Goal: Transaction & Acquisition: Purchase product/service

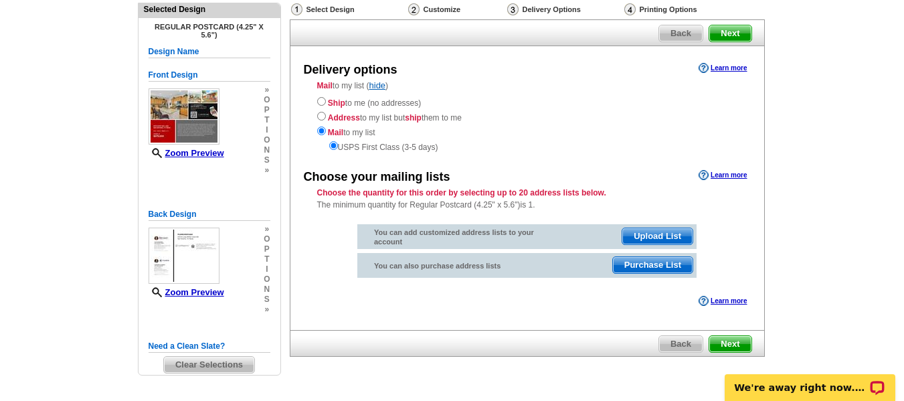
scroll to position [113, 0]
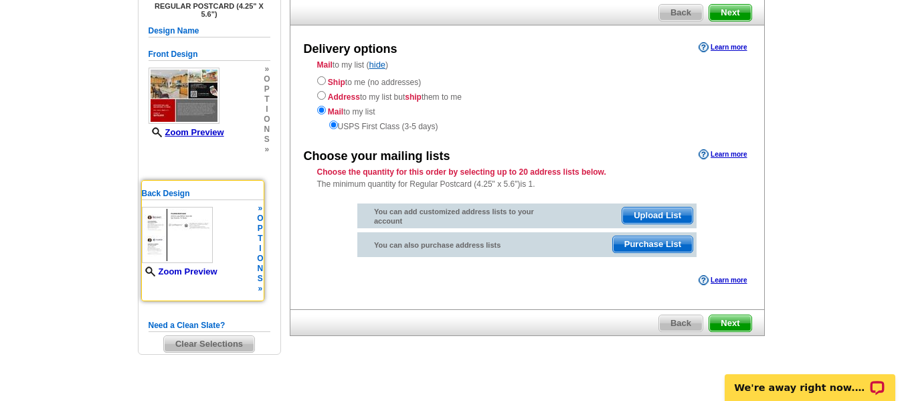
click at [209, 271] on link "Zoom Preview" at bounding box center [180, 271] width 76 height 10
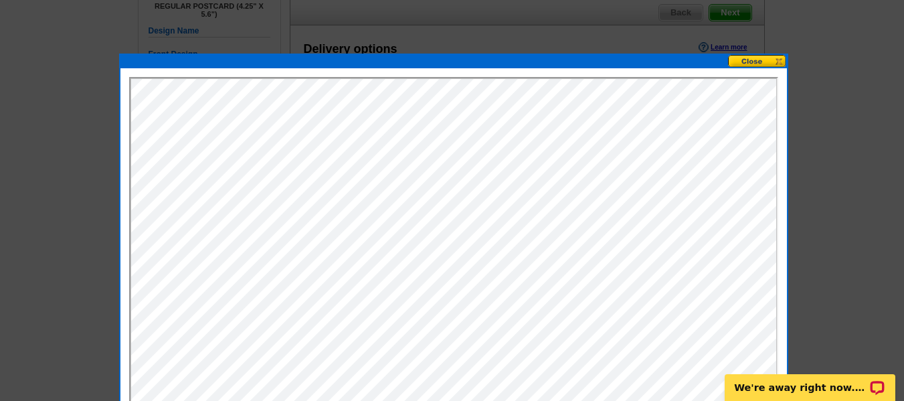
scroll to position [0, 0]
click at [764, 61] on button at bounding box center [757, 61] width 59 height 13
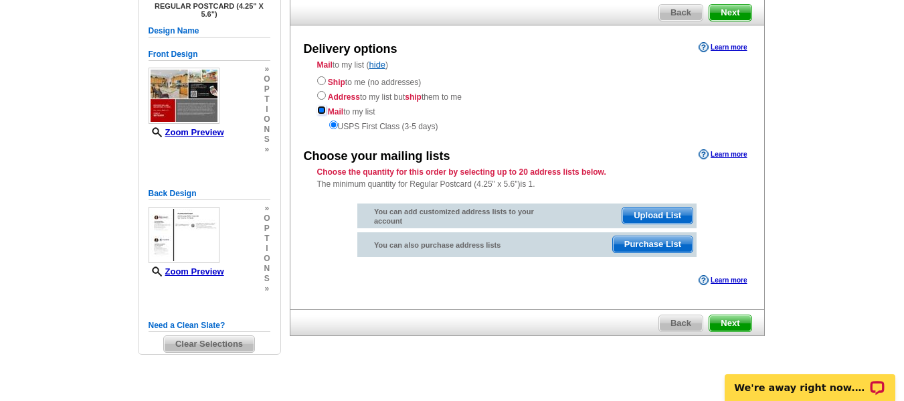
click at [319, 108] on input "radio" at bounding box center [321, 110] width 9 height 9
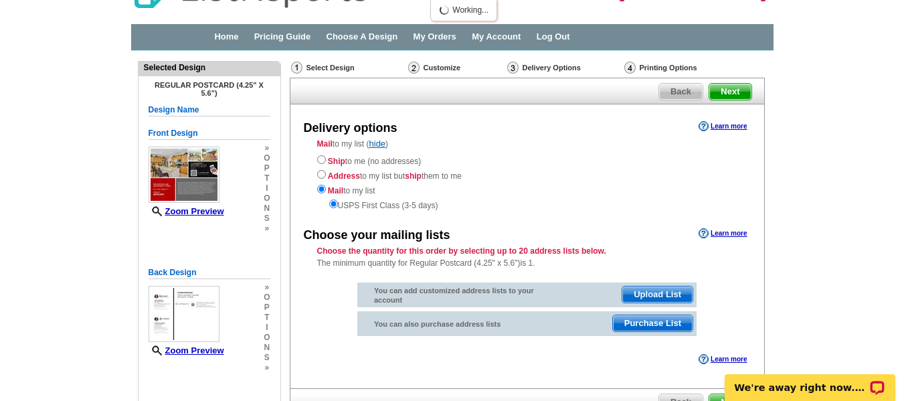
scroll to position [33, 0]
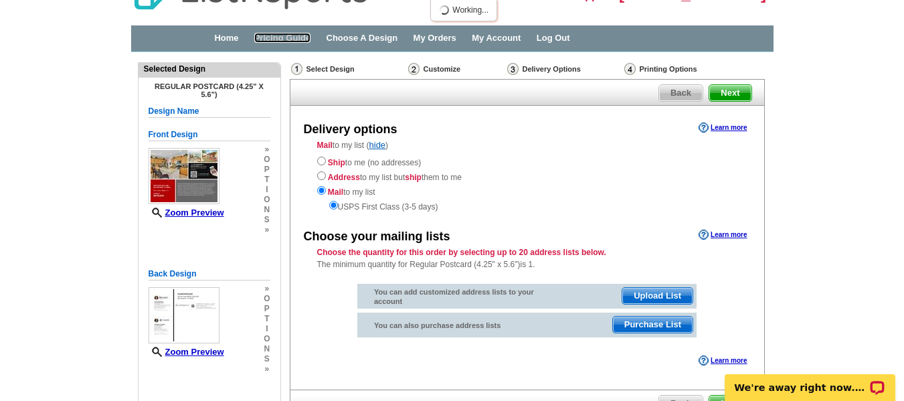
click at [299, 37] on link "Pricing Guide" at bounding box center [282, 38] width 57 height 10
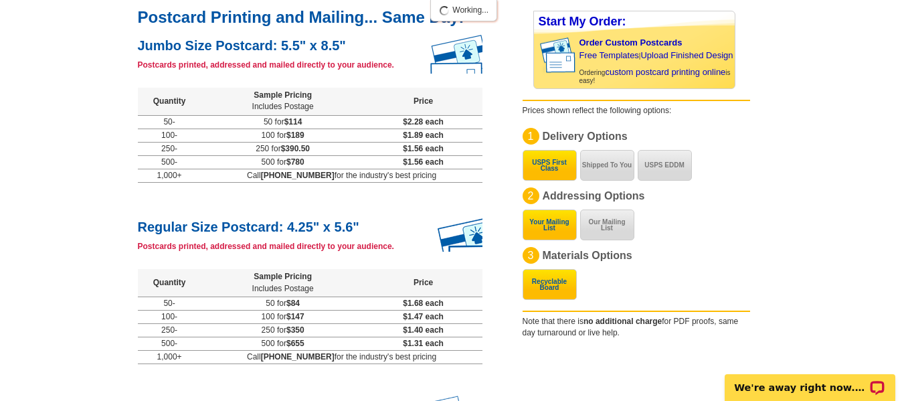
scroll to position [167, 0]
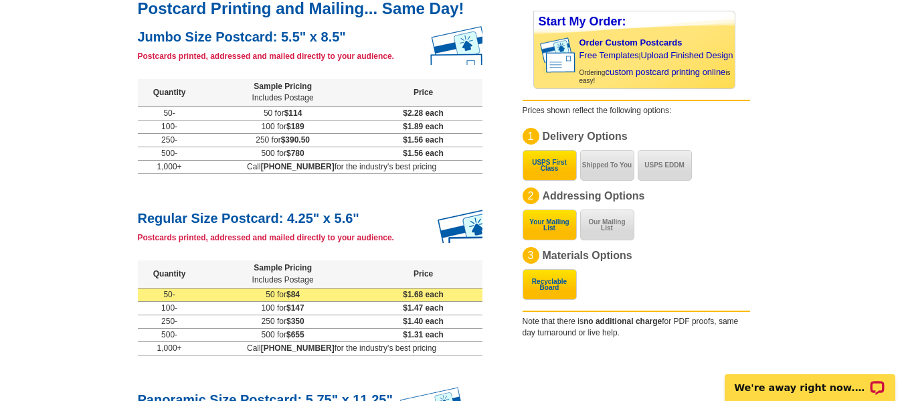
click at [202, 297] on td "50-" at bounding box center [170, 294] width 64 height 13
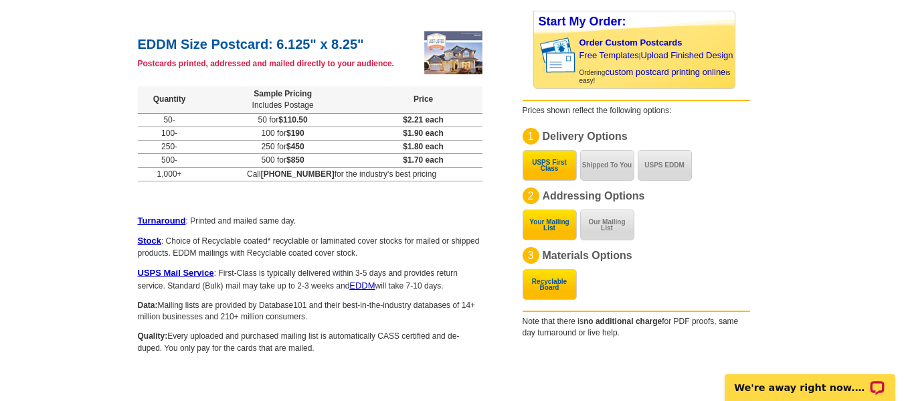
scroll to position [888, 0]
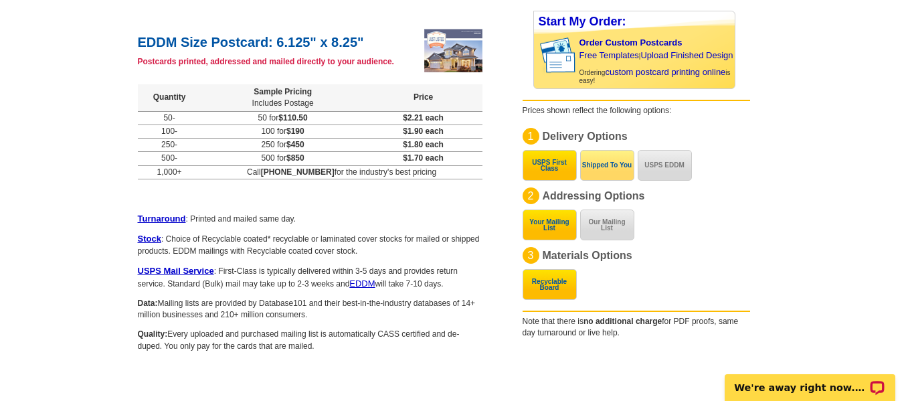
click at [613, 170] on button "Shipped To You" at bounding box center [607, 165] width 54 height 31
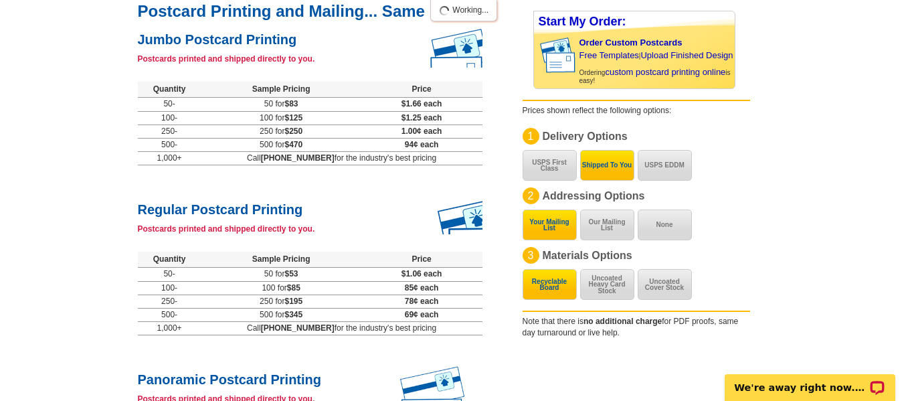
scroll to position [154, 0]
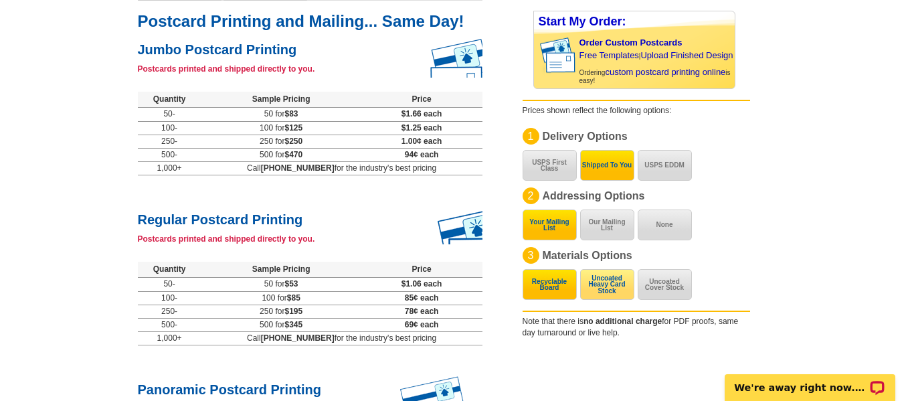
click at [613, 281] on button "Uncoated Heavy Card Stock" at bounding box center [607, 284] width 54 height 31
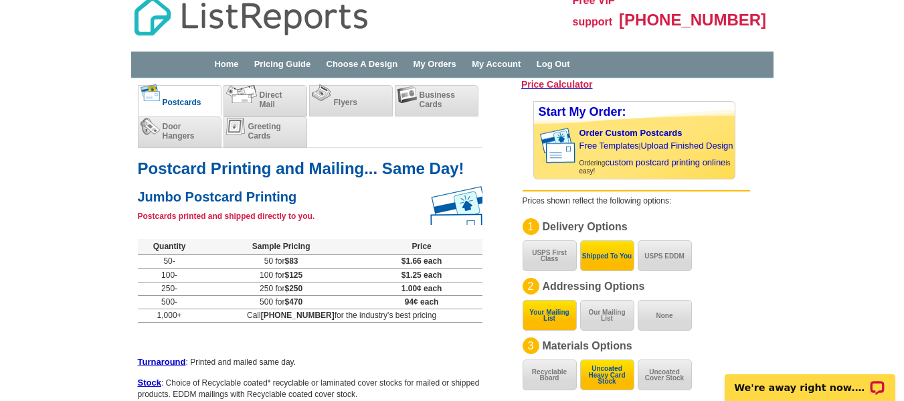
scroll to position [0, 0]
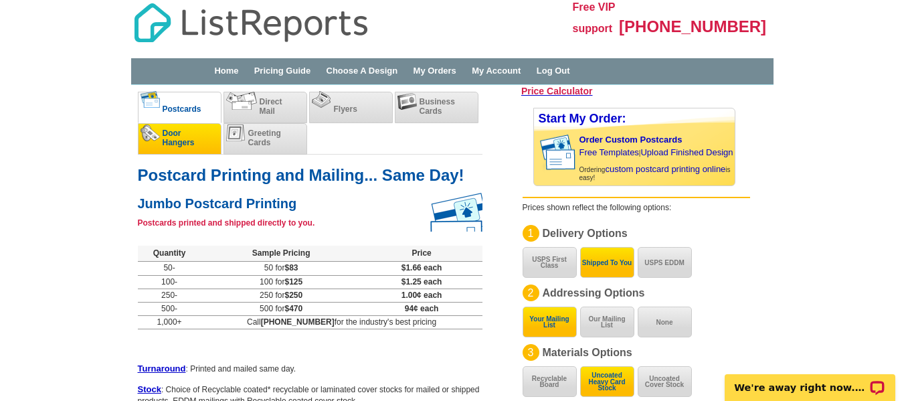
click at [172, 137] on span "Door Hangers" at bounding box center [179, 138] width 32 height 19
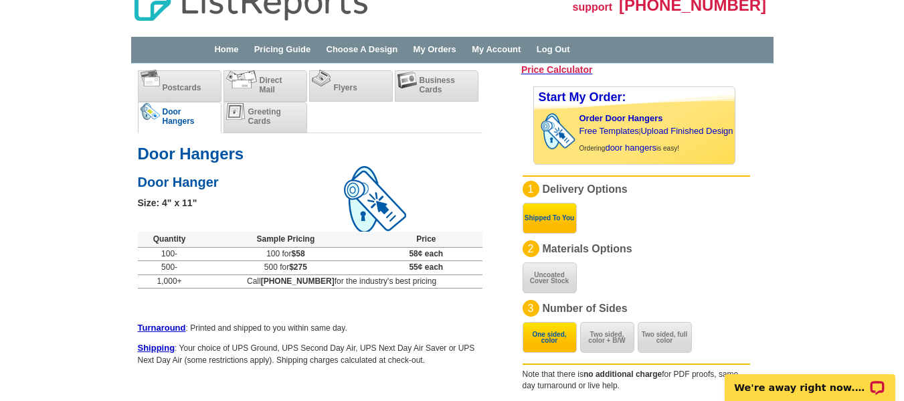
scroll to position [47, 0]
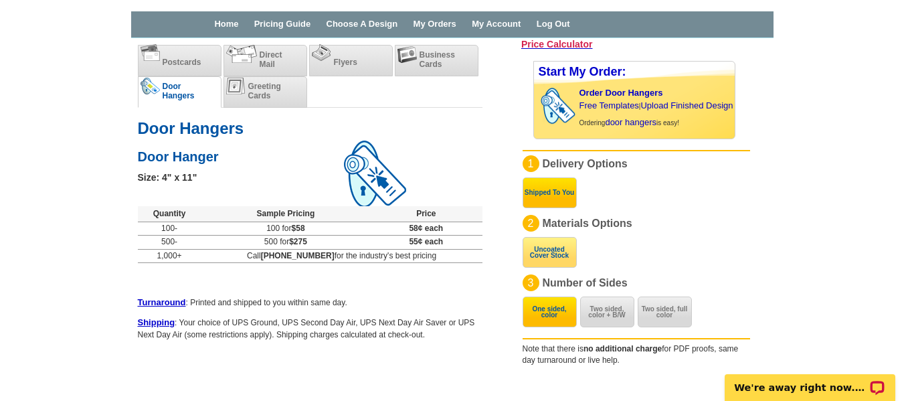
click at [555, 252] on button "Uncoated Cover Stock" at bounding box center [550, 252] width 54 height 31
click at [556, 311] on button "One sided, color" at bounding box center [550, 312] width 54 height 31
click at [877, 386] on circle "Open LiveChat chat widget" at bounding box center [878, 387] width 2 height 2
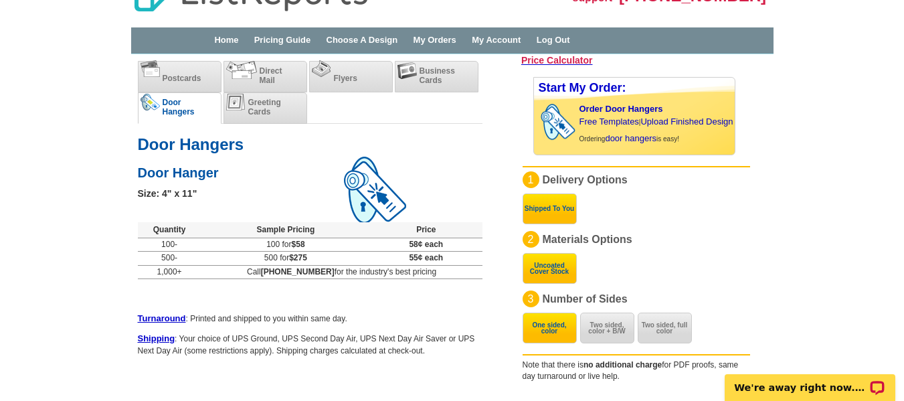
scroll to position [26, 0]
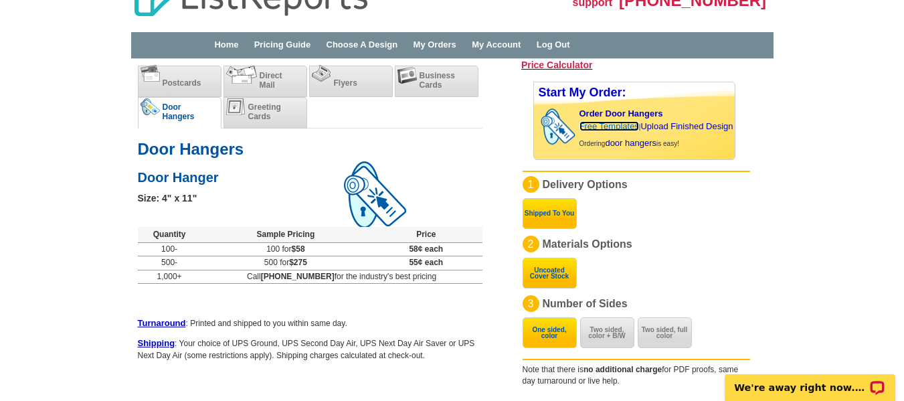
click at [617, 125] on link "Free Templates" at bounding box center [610, 126] width 60 height 10
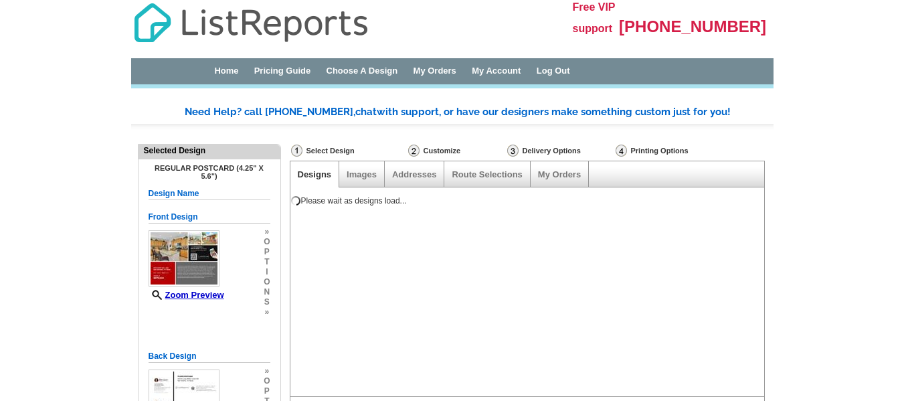
select select "4"
select select "10"
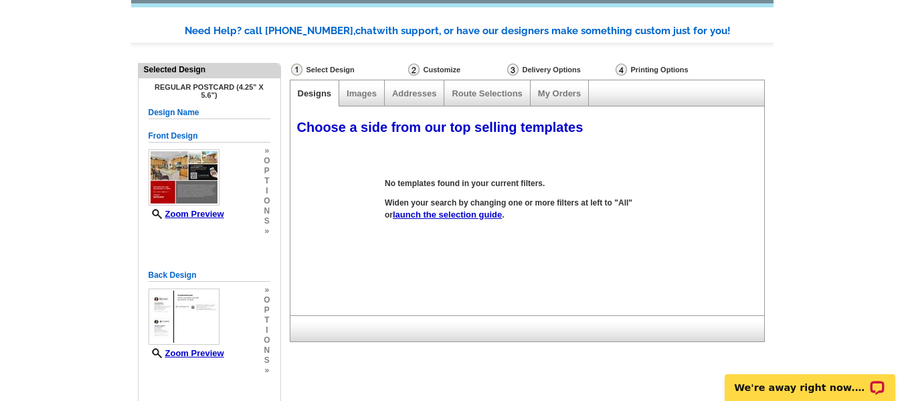
scroll to position [73, 0]
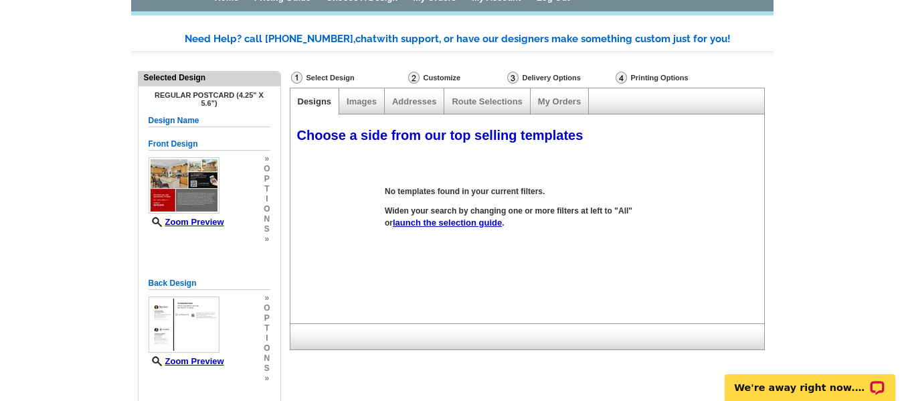
click at [260, 96] on h4 "Regular Postcard (4.25" x 5.6")" at bounding box center [210, 99] width 122 height 16
click at [259, 95] on h4 "Regular Postcard (4.25" x 5.6")" at bounding box center [210, 99] width 122 height 16
click at [266, 118] on h5 "Design Name" at bounding box center [210, 120] width 122 height 13
click at [315, 78] on div "Select Design" at bounding box center [348, 79] width 117 height 17
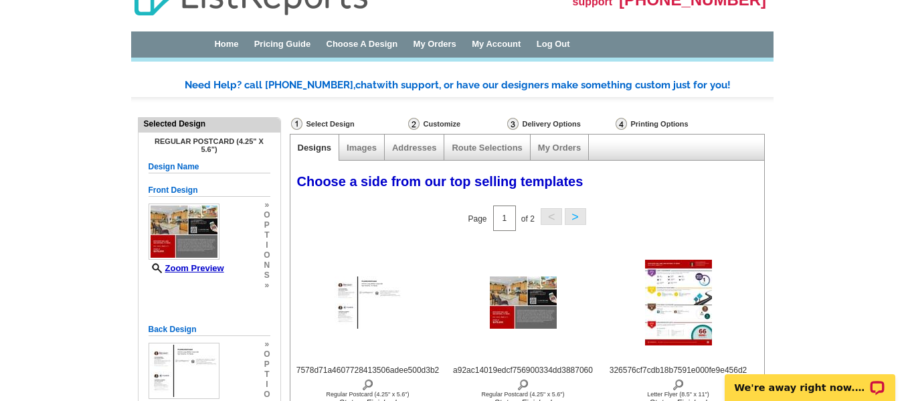
scroll to position [25, 0]
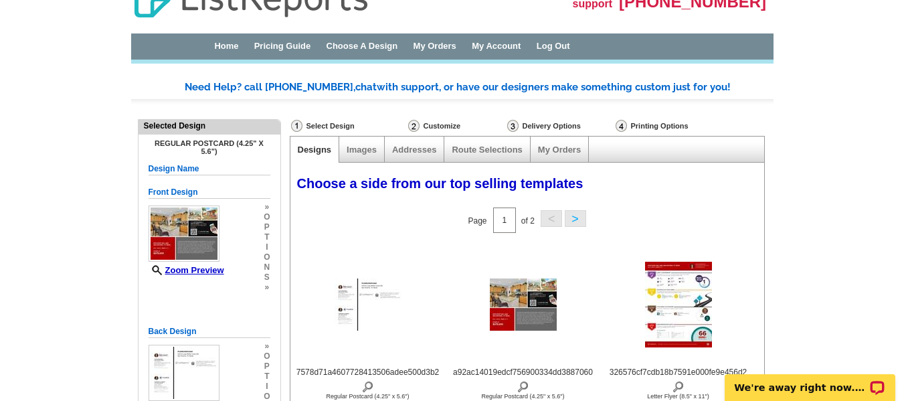
click at [317, 124] on div "Select Design" at bounding box center [348, 127] width 117 height 17
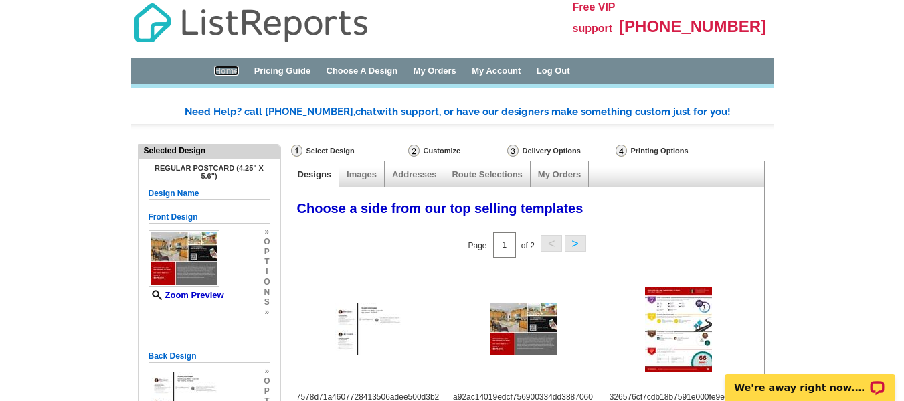
click at [230, 68] on link "Home" at bounding box center [226, 71] width 24 height 10
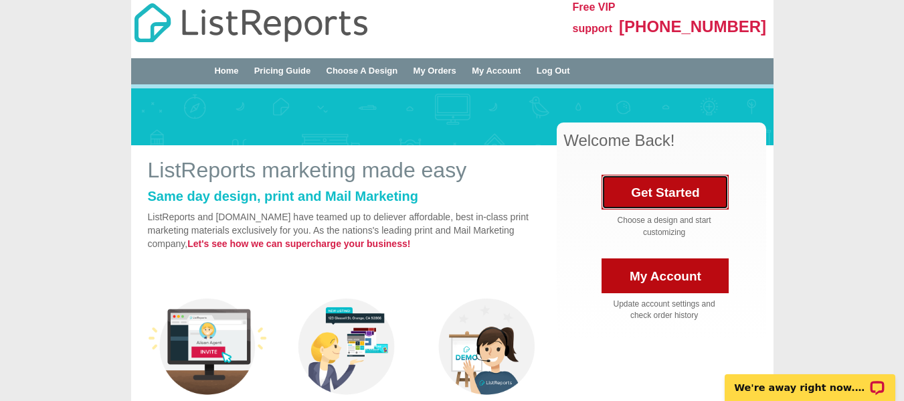
click at [667, 202] on link "Get Started" at bounding box center [665, 192] width 127 height 35
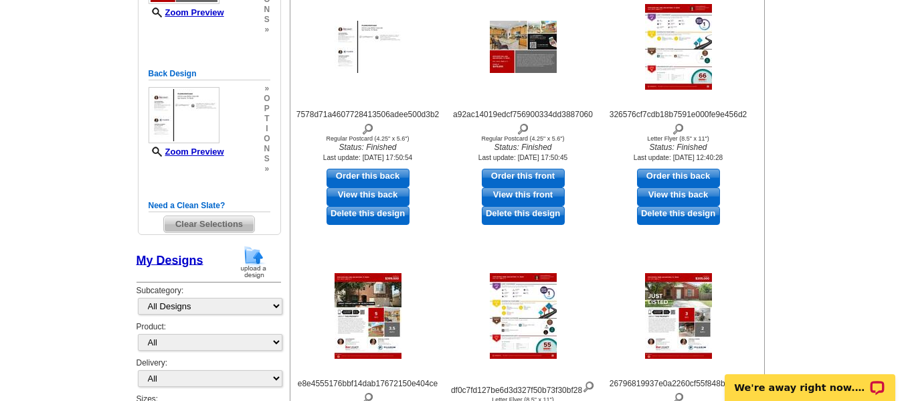
scroll to position [288, 0]
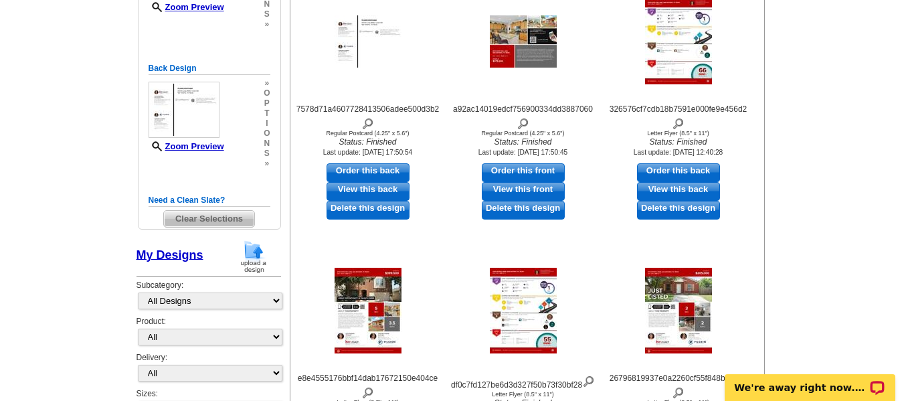
click at [192, 218] on span "Clear Selections" at bounding box center [209, 219] width 90 height 16
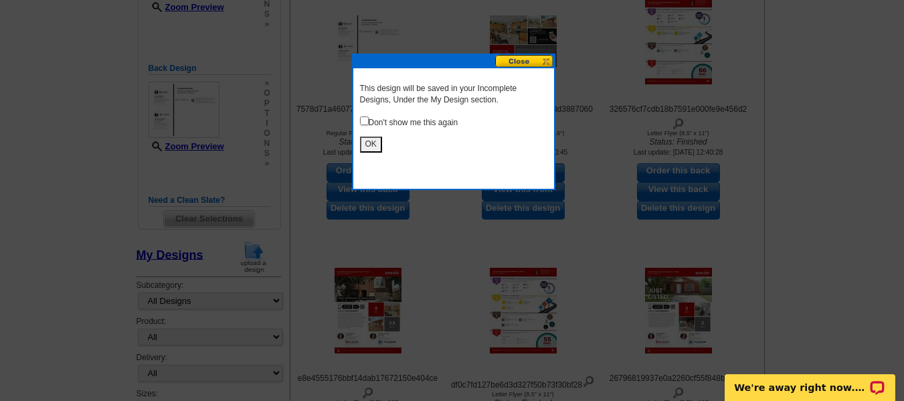
click at [377, 145] on button "OK" at bounding box center [371, 144] width 22 height 15
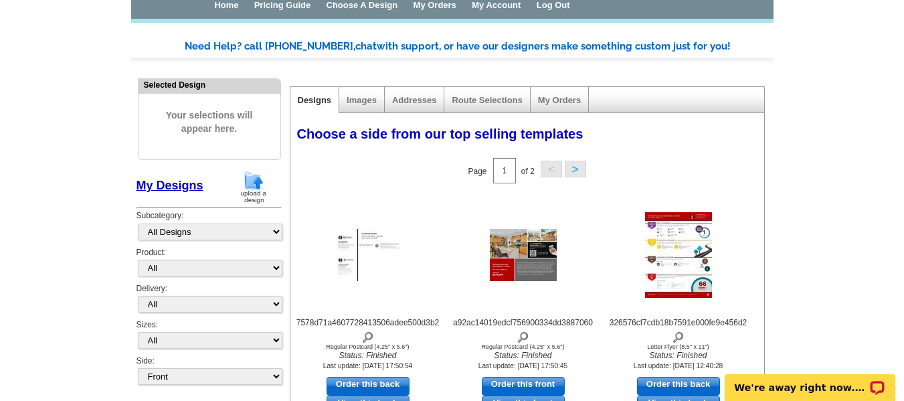
scroll to position [64, 0]
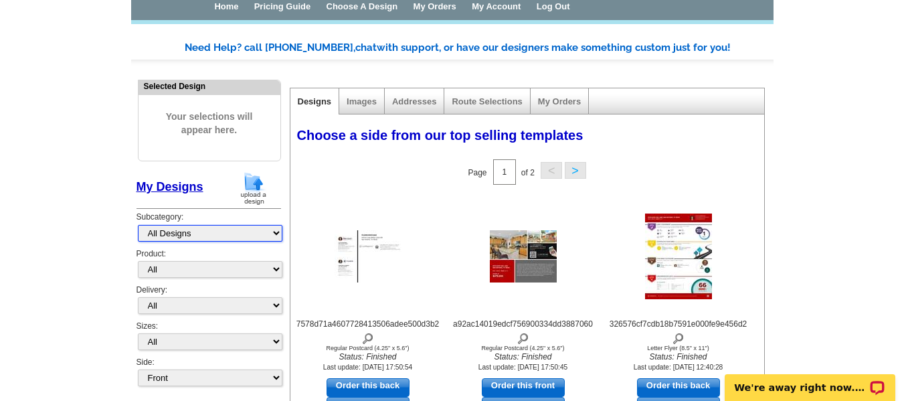
click at [236, 230] on select "All Designs Finished Designs Unfinished Designs" at bounding box center [210, 233] width 145 height 17
select select "finished"
click at [138, 225] on select "All Designs Finished Designs Unfinished Designs" at bounding box center [210, 233] width 145 height 17
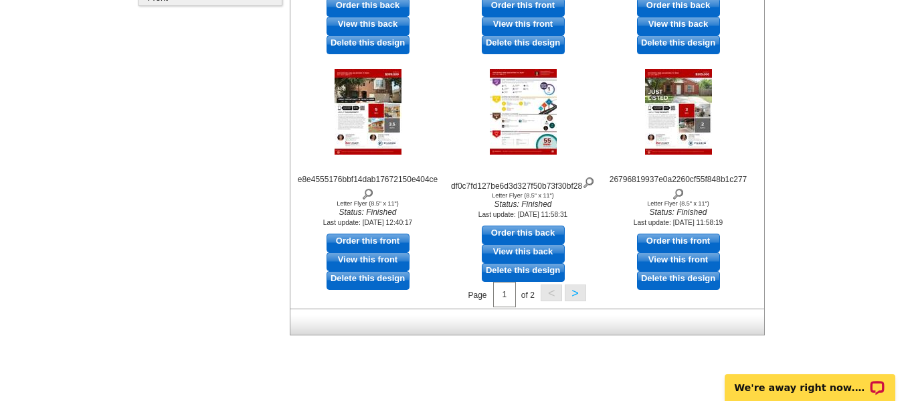
scroll to position [446, 0]
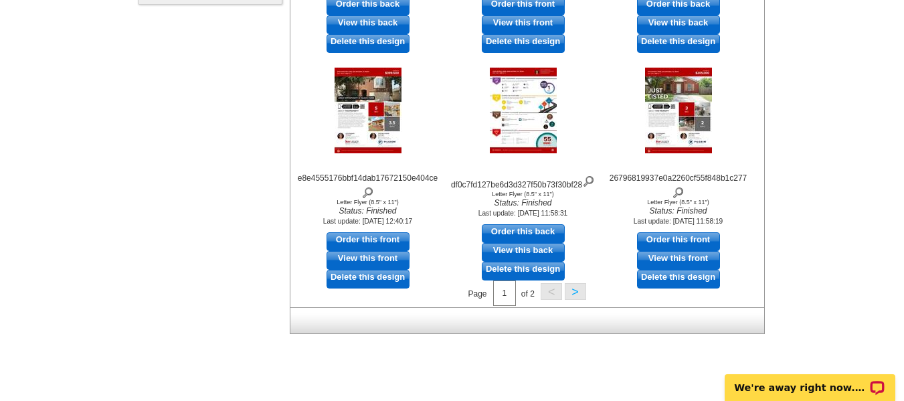
click at [572, 291] on button ">" at bounding box center [575, 291] width 21 height 17
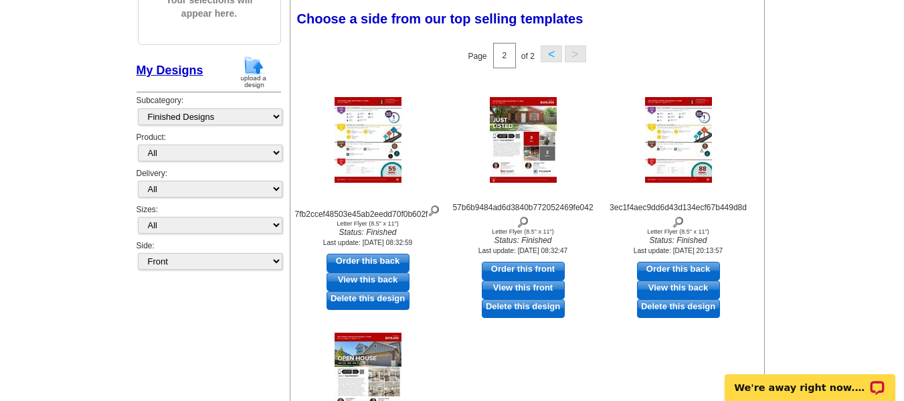
scroll to position [164, 0]
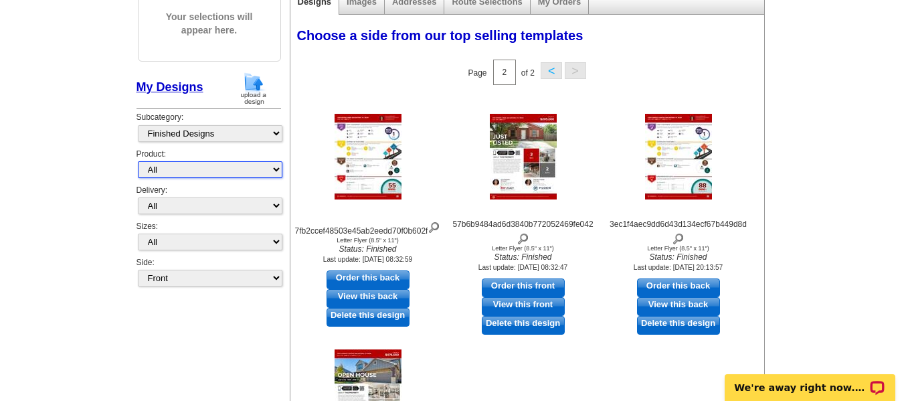
click at [274, 171] on select "All Postcards Letters and flyers Business Cards Door Hangers Greeting Cards" at bounding box center [210, 169] width 145 height 17
select select "4"
click at [138, 178] on select "All Postcards Letters and flyers Business Cards Door Hangers Greeting Cards" at bounding box center [210, 169] width 145 height 17
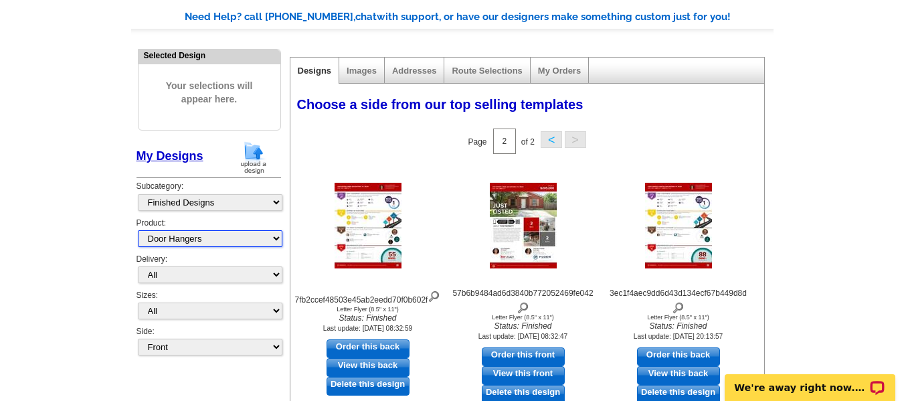
select select "10"
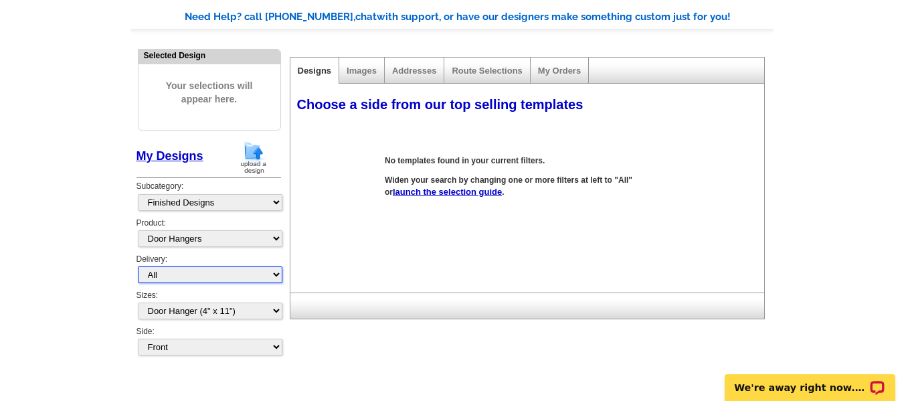
click at [279, 273] on select "All First Class Mail Shipped to Me EDDM Save 66% on Postage" at bounding box center [210, 274] width 145 height 17
select select "3"
click at [138, 266] on select "All First Class Mail Shipped to Me EDDM Save 66% on Postage" at bounding box center [210, 274] width 145 height 17
click at [257, 159] on img at bounding box center [253, 158] width 35 height 34
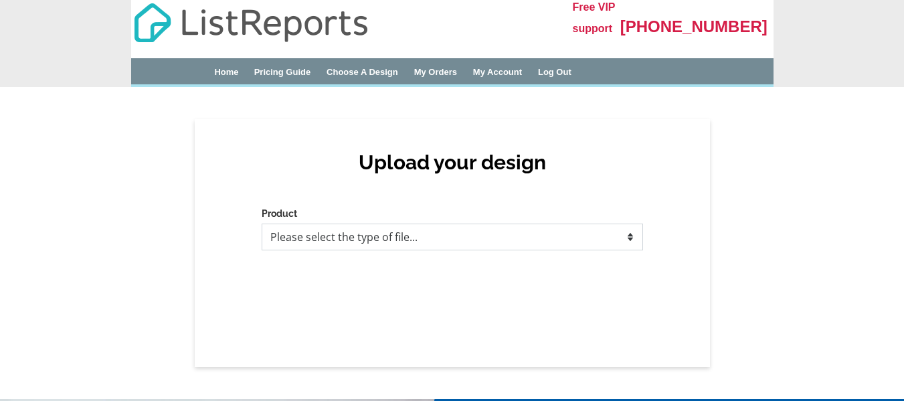
click at [334, 240] on select "Please select the type of file... Postcards Business Cards Letters and flyers G…" at bounding box center [453, 237] width 382 height 27
select select "4"
click at [262, 224] on select "Please select the type of file... Postcards Business Cards Letters and flyers G…" at bounding box center [453, 237] width 382 height 27
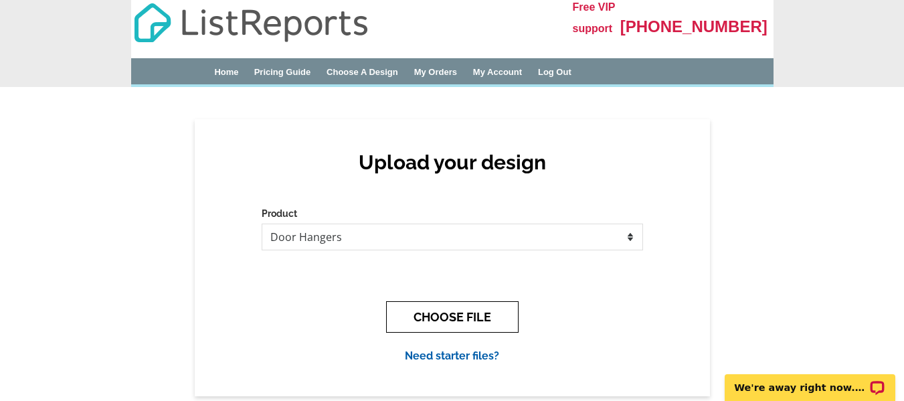
click at [451, 316] on button "CHOOSE FILE" at bounding box center [452, 316] width 133 height 31
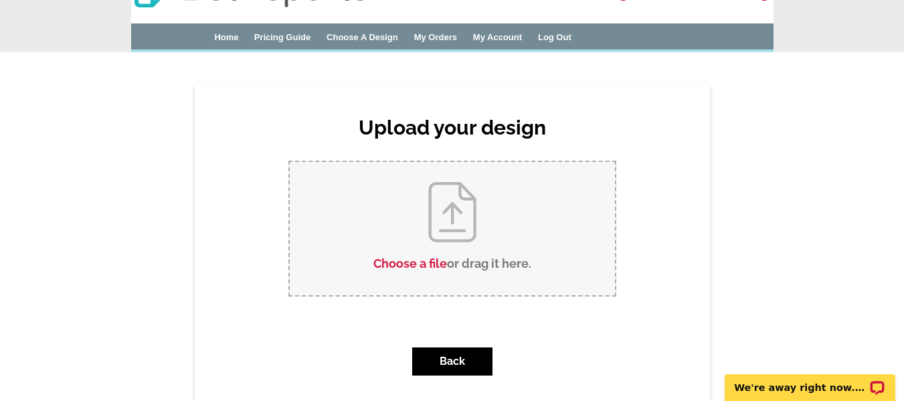
scroll to position [33, 0]
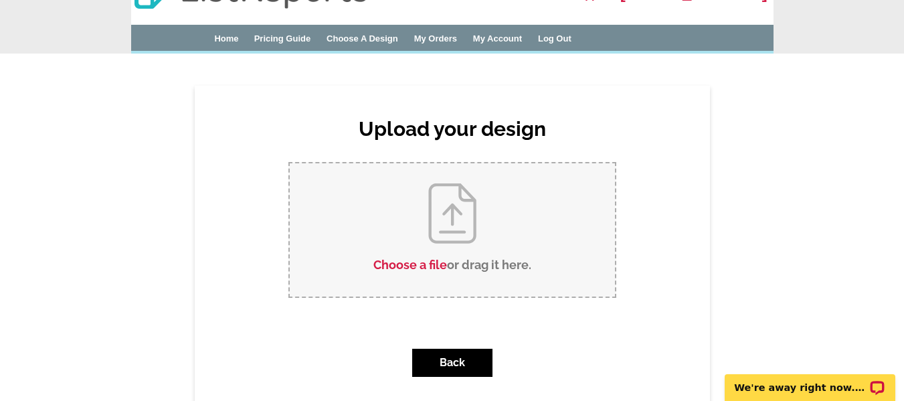
click at [444, 236] on input "Choose a file or drag it here ." at bounding box center [452, 229] width 325 height 133
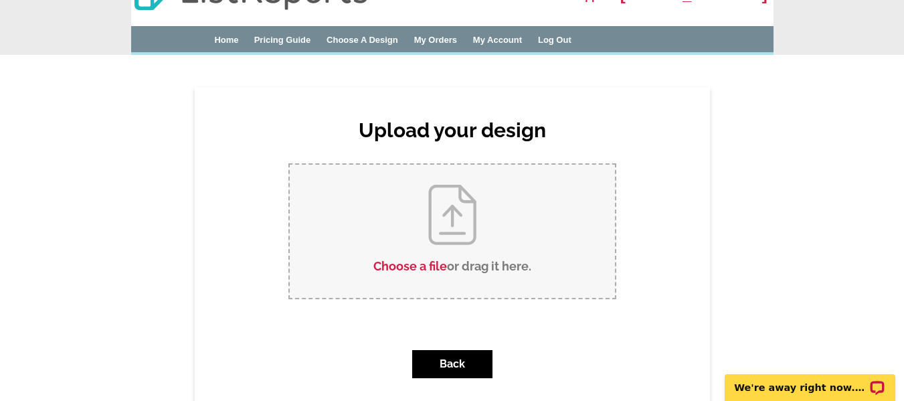
scroll to position [0, 0]
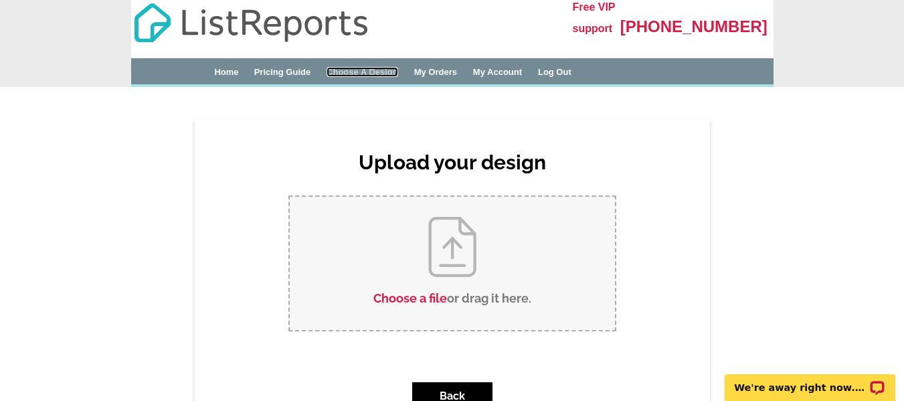
click at [386, 76] on link "Choose A Design" at bounding box center [363, 72] width 72 height 10
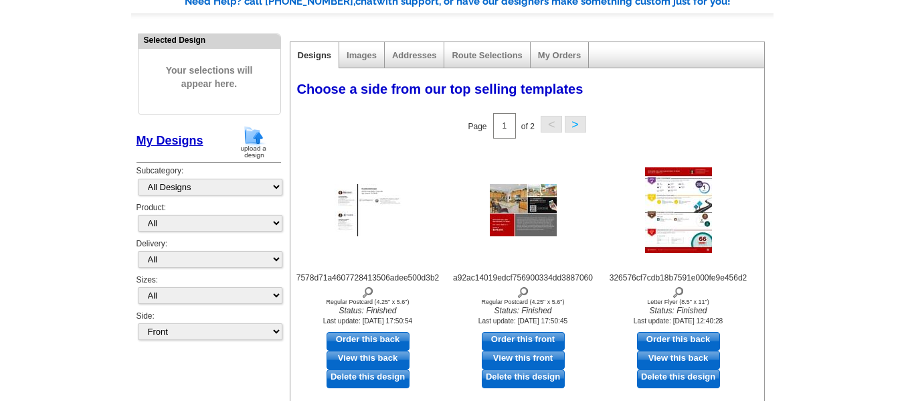
scroll to position [114, 0]
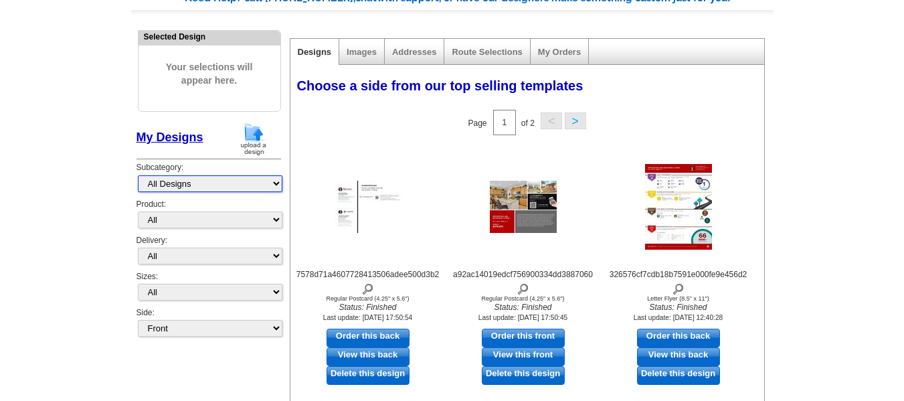
click at [279, 181] on select "All Designs Finished Designs Unfinished Designs" at bounding box center [210, 183] width 145 height 17
select select "finished"
click at [138, 192] on select "All Designs Finished Designs Unfinished Designs" at bounding box center [210, 183] width 145 height 17
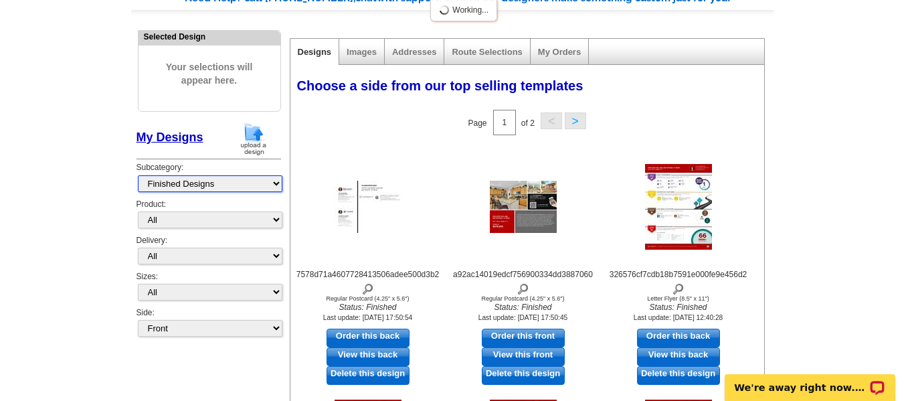
scroll to position [0, 0]
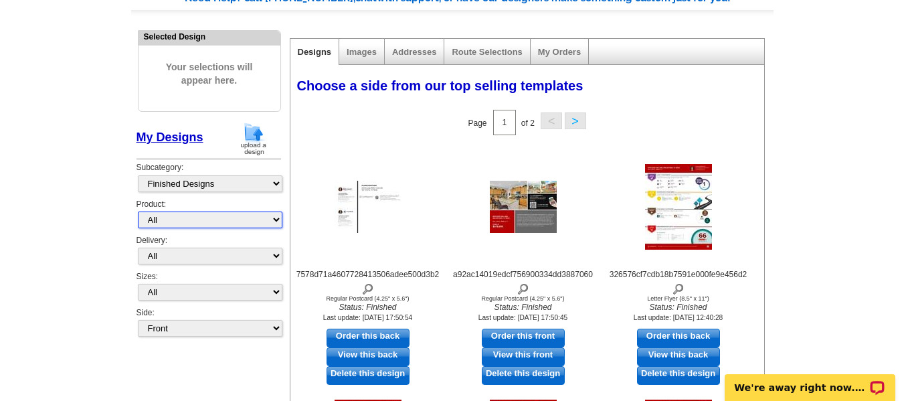
click at [229, 222] on select "All Postcards Letters and flyers Business Cards Door Hangers Greeting Cards" at bounding box center [210, 220] width 145 height 17
select select "4"
click at [138, 228] on select "All Postcards Letters and flyers Business Cards Door Hangers Greeting Cards" at bounding box center [210, 220] width 145 height 17
select select "10"
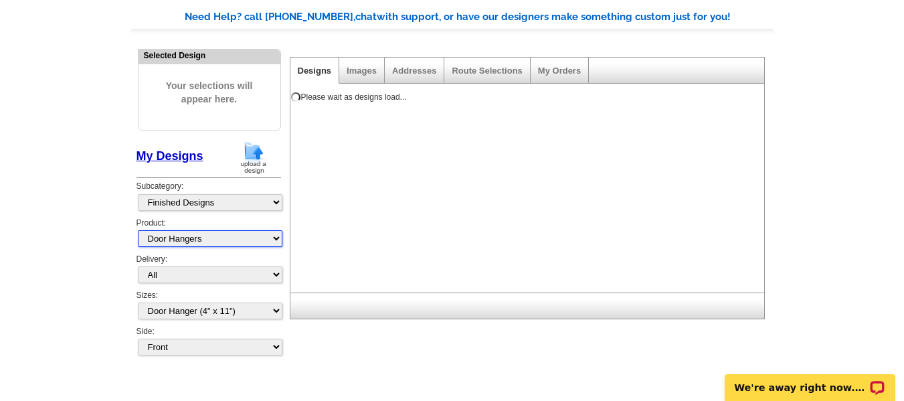
scroll to position [95, 0]
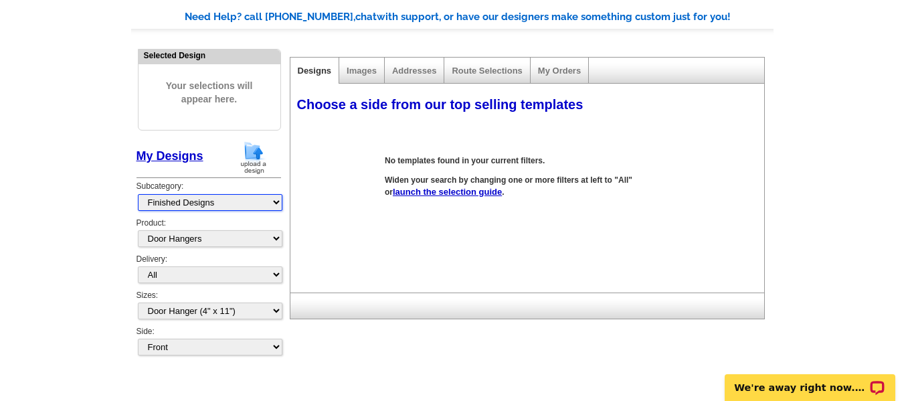
click at [279, 203] on select "All Designs Finished Designs Unfinished Designs" at bounding box center [210, 202] width 145 height 17
click at [279, 204] on select "All Designs Finished Designs Unfinished Designs" at bounding box center [210, 202] width 145 height 17
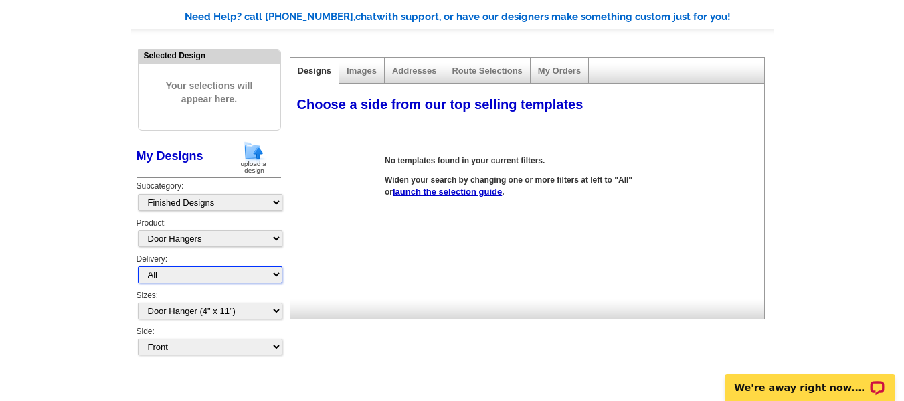
click at [276, 276] on select "All First Class Mail Shipped to Me EDDM Save 66% on Postage" at bounding box center [210, 274] width 145 height 17
select select "3"
click at [138, 266] on select "All First Class Mail Shipped to Me EDDM Save 66% on Postage" at bounding box center [210, 274] width 145 height 17
click at [441, 193] on link "launch the selection guide" at bounding box center [447, 192] width 109 height 10
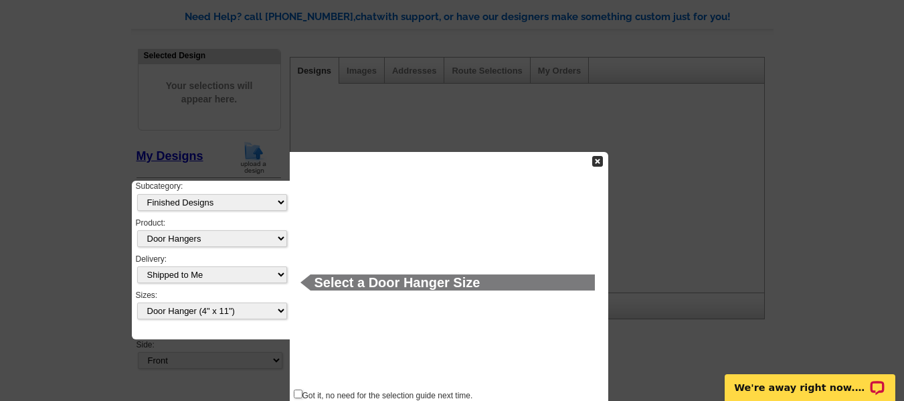
scroll to position [108, 0]
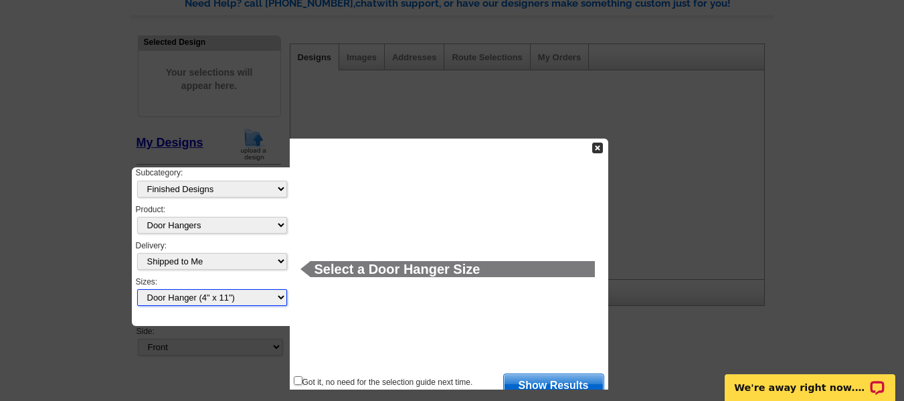
click at [275, 301] on select "All Door Hanger (4" x 11")" at bounding box center [212, 297] width 150 height 17
select select
click at [137, 289] on select "All Door Hanger (4" x 11")" at bounding box center [212, 297] width 150 height 17
click at [278, 297] on select "All Door Hanger (4" x 11")" at bounding box center [212, 297] width 150 height 17
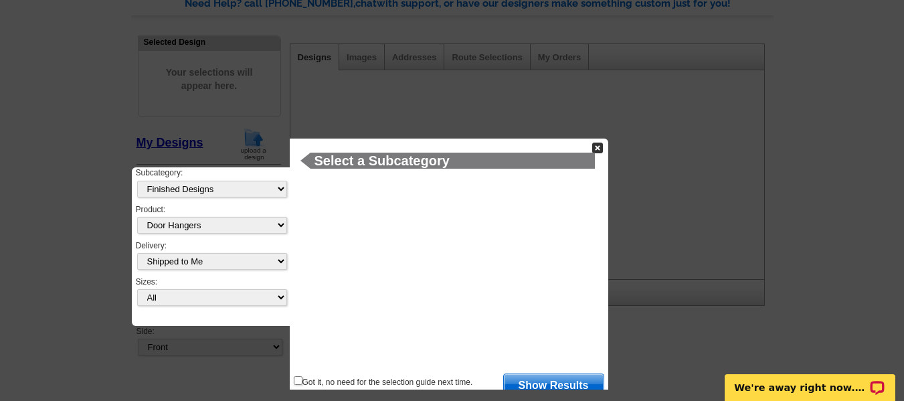
click at [372, 162] on h1 "Select a Subcategory" at bounding box center [453, 160] width 285 height 15
click at [276, 191] on select "All Designs Finished Designs Unfinished Designs" at bounding box center [212, 189] width 150 height 17
select select "my"
click at [137, 181] on select "All Designs Finished Designs Unfinished Designs" at bounding box center [212, 189] width 150 height 17
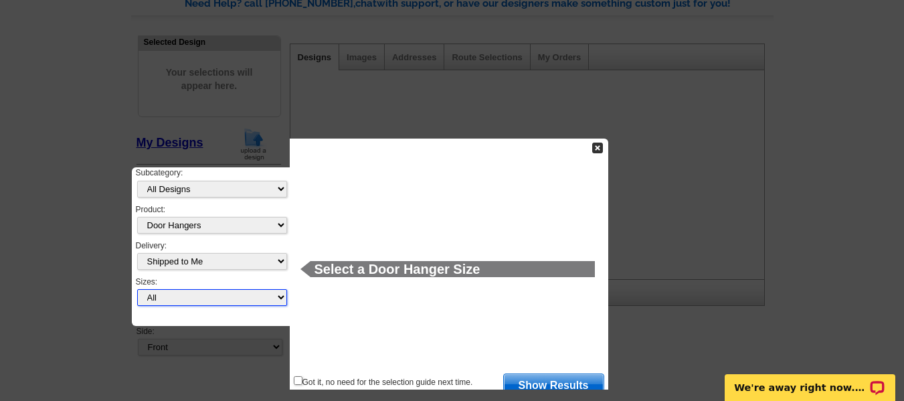
click at [273, 298] on select "All Door Hanger (4" x 11")" at bounding box center [212, 297] width 150 height 17
select select "10"
click at [137, 289] on select "All Door Hanger (4" x 11")" at bounding box center [212, 297] width 150 height 17
click at [274, 299] on select "All Door Hanger (4" x 11")" at bounding box center [212, 297] width 150 height 17
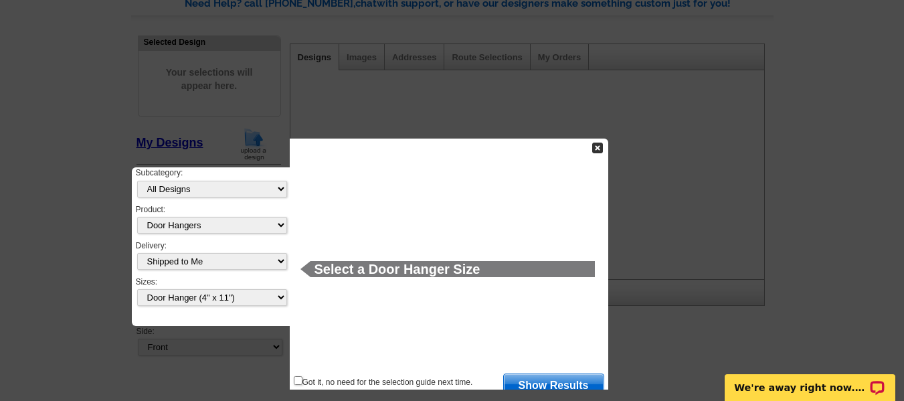
click at [547, 383] on link "Show Results" at bounding box center [553, 384] width 101 height 21
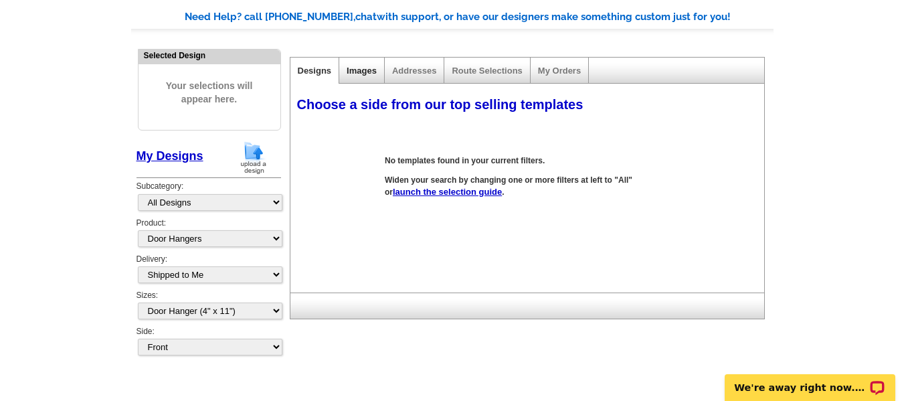
click at [364, 70] on link "Images" at bounding box center [362, 71] width 30 height 10
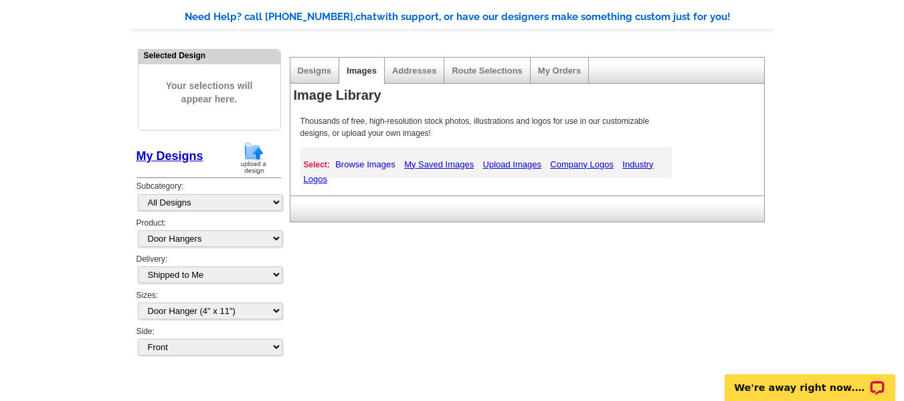
click at [385, 163] on link "Browse Images" at bounding box center [365, 164] width 67 height 17
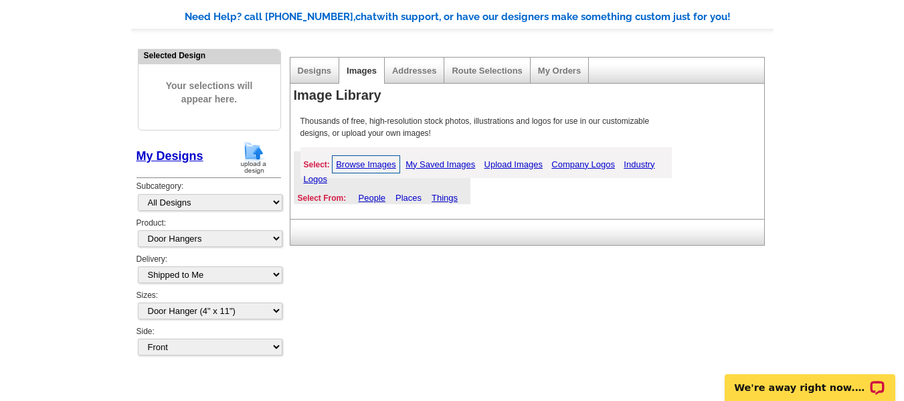
click at [410, 197] on link "Places" at bounding box center [409, 198] width 26 height 10
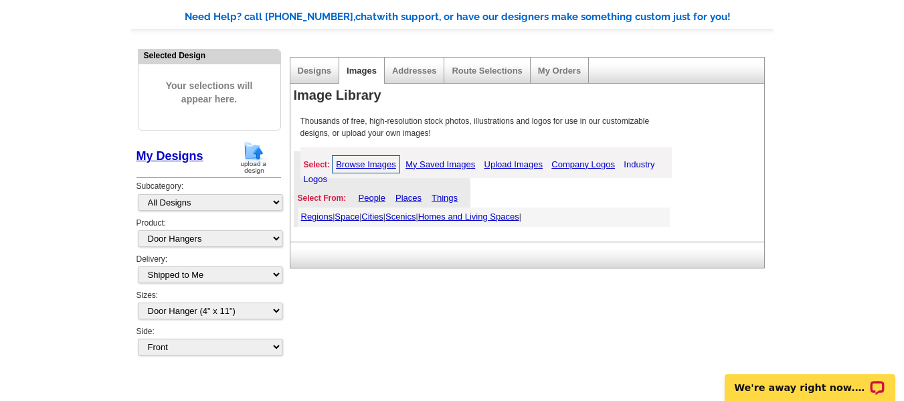
click at [319, 181] on link "Industry Logos" at bounding box center [479, 171] width 351 height 31
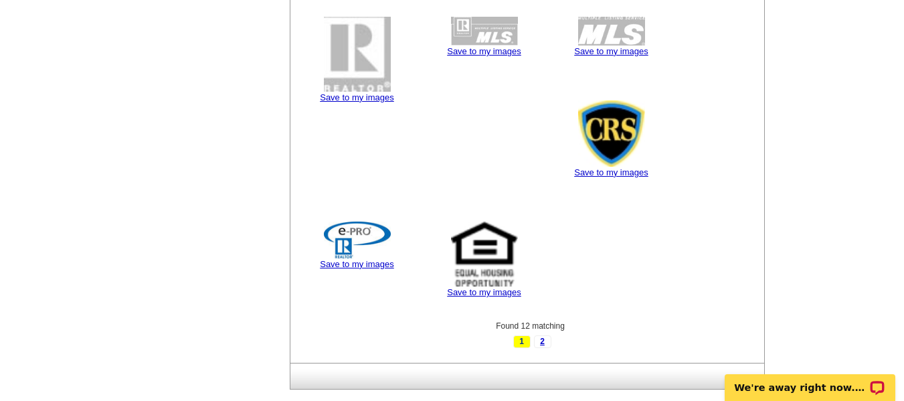
scroll to position [527, 0]
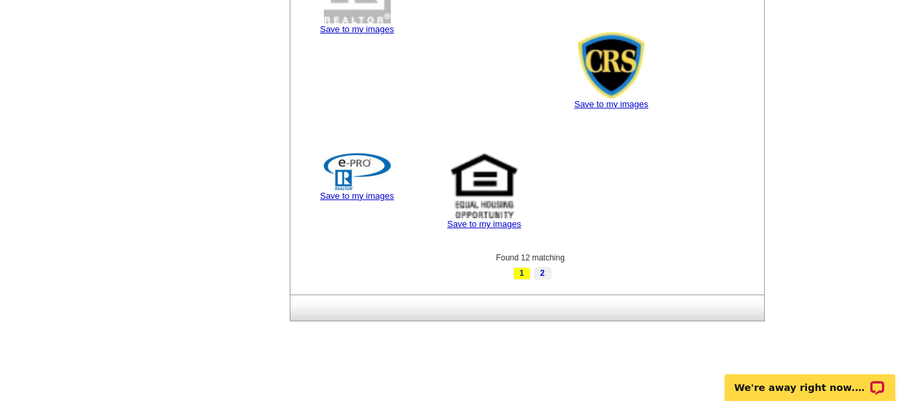
click at [541, 276] on link "2" at bounding box center [542, 273] width 17 height 13
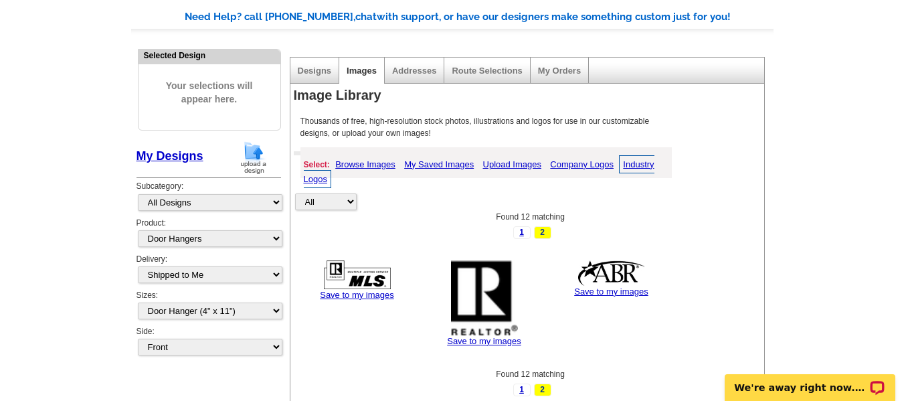
scroll to position [212, 0]
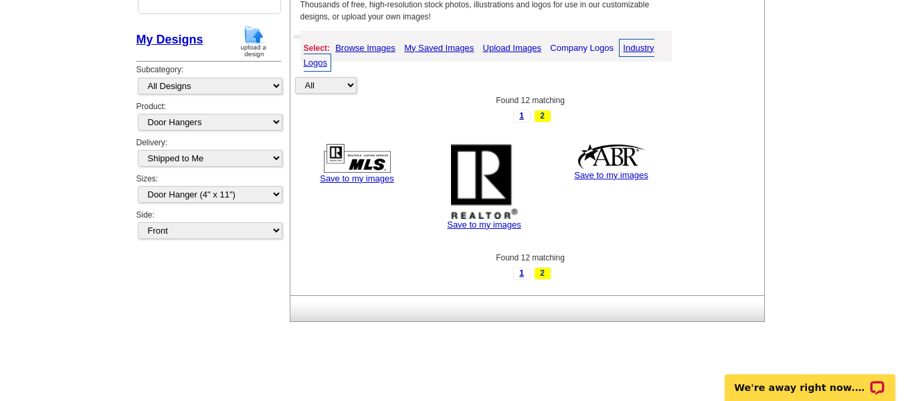
click at [571, 46] on link "Company Logos" at bounding box center [582, 47] width 70 height 17
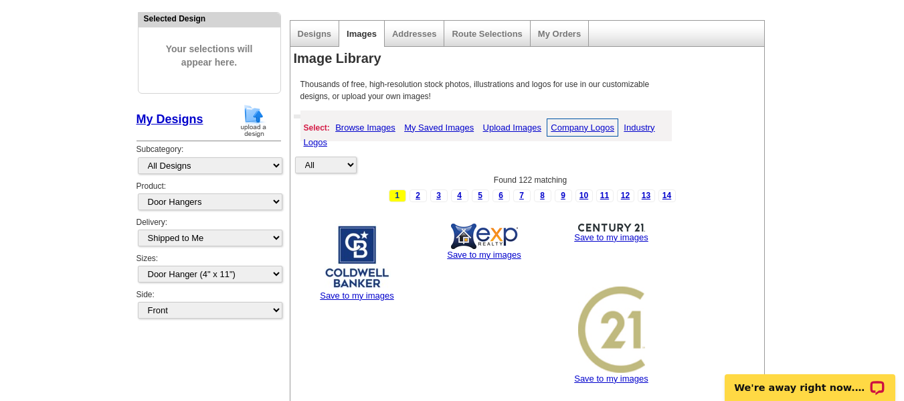
scroll to position [134, 0]
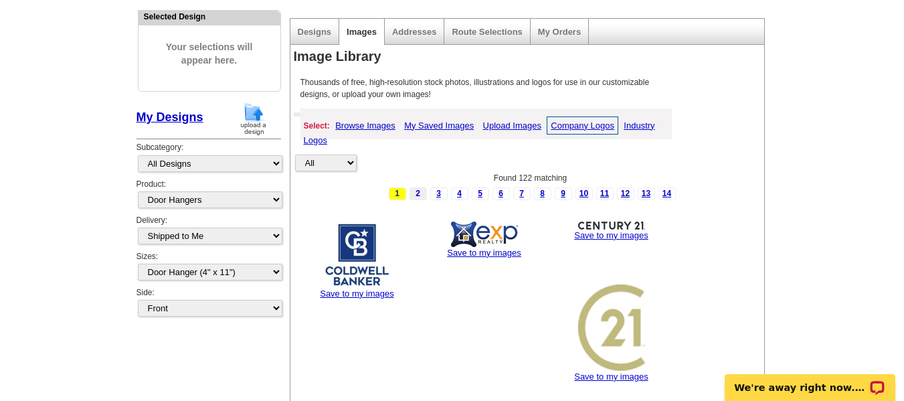
click at [420, 192] on link "2" at bounding box center [418, 193] width 17 height 13
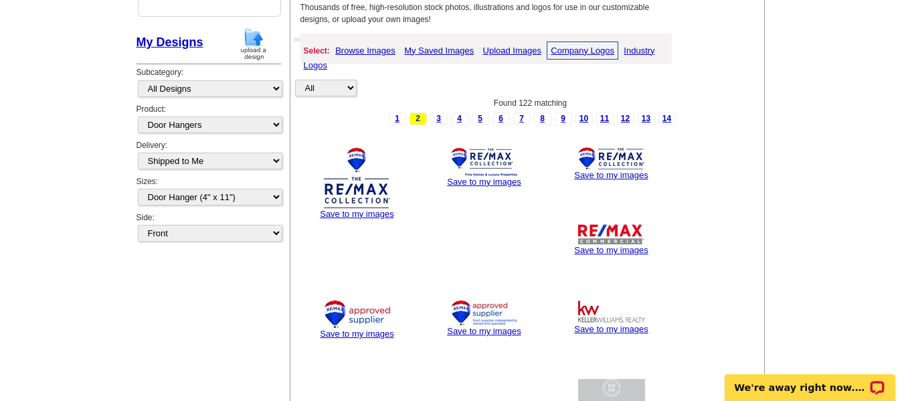
scroll to position [208, 0]
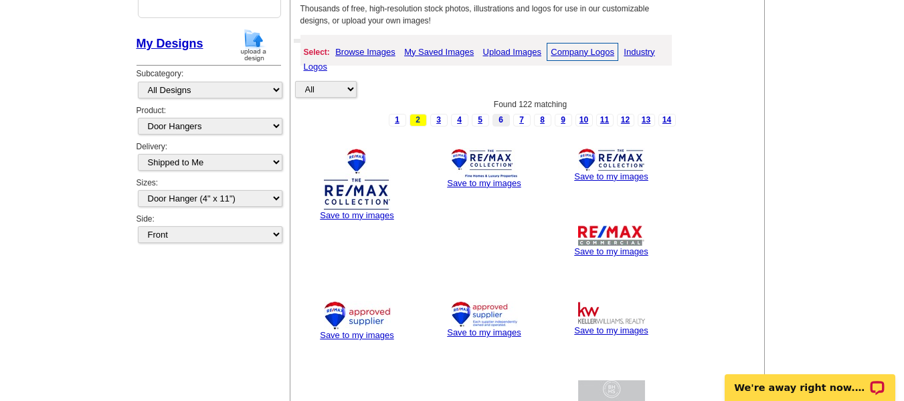
click at [503, 121] on link "6" at bounding box center [501, 120] width 17 height 13
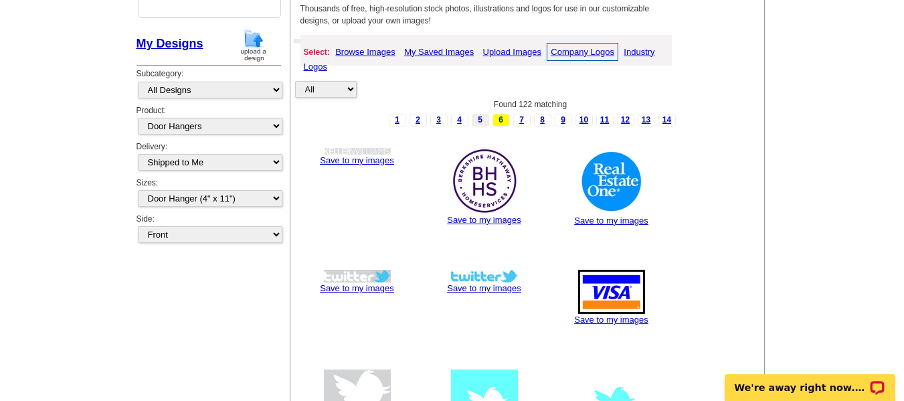
click at [481, 118] on link "5" at bounding box center [480, 120] width 17 height 13
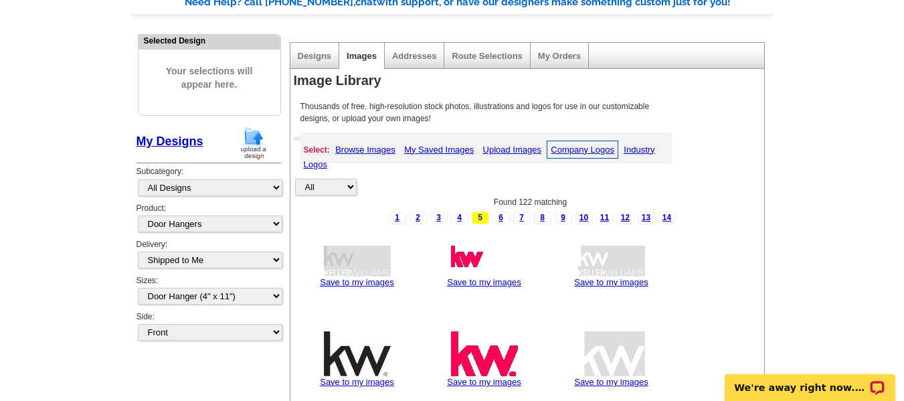
scroll to position [111, 0]
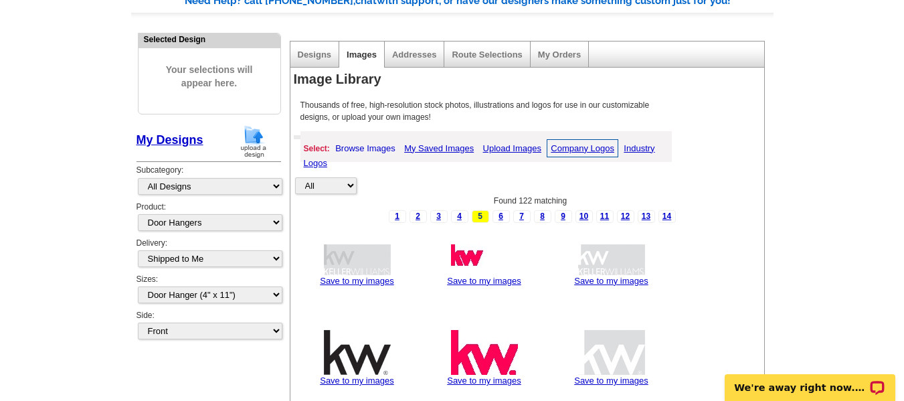
click at [369, 146] on link "Browse Images" at bounding box center [365, 148] width 67 height 17
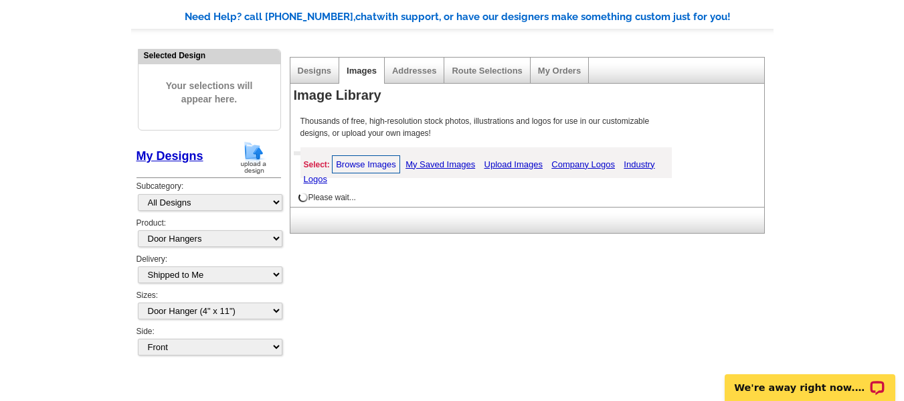
scroll to position [95, 0]
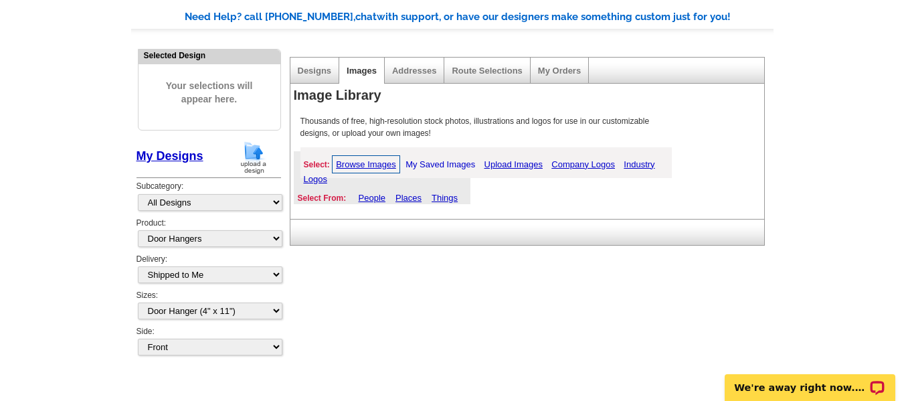
click at [433, 162] on link "My Saved Images" at bounding box center [440, 164] width 76 height 17
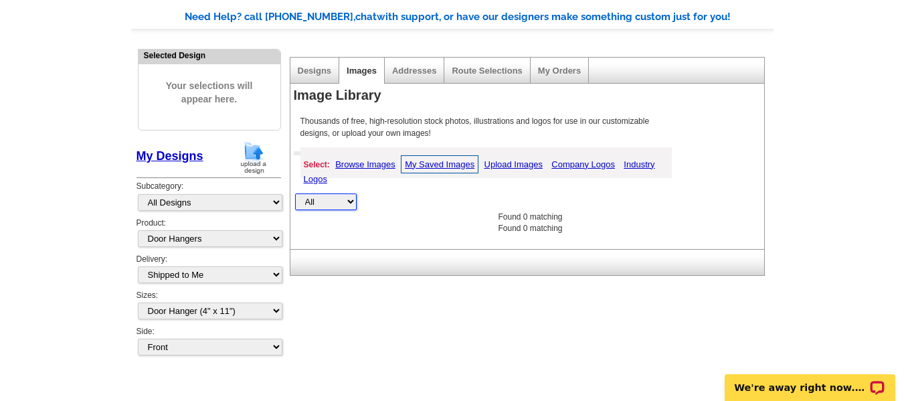
click at [355, 201] on select "All Property" at bounding box center [326, 201] width 62 height 17
click at [353, 203] on select "All Property" at bounding box center [326, 201] width 62 height 17
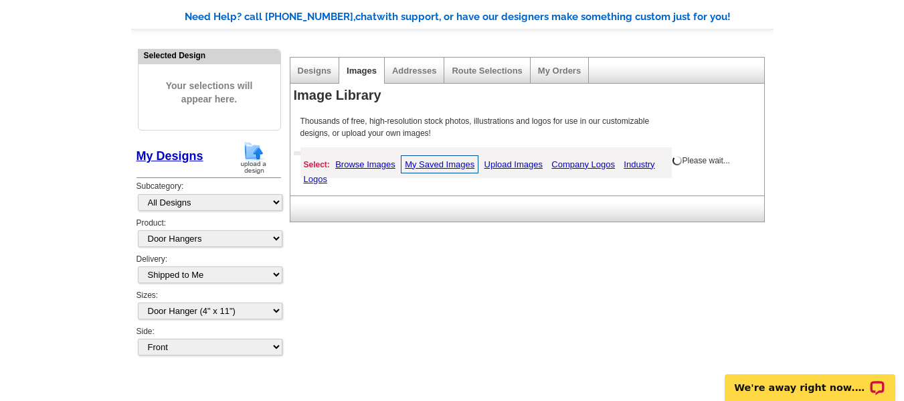
select select "property"
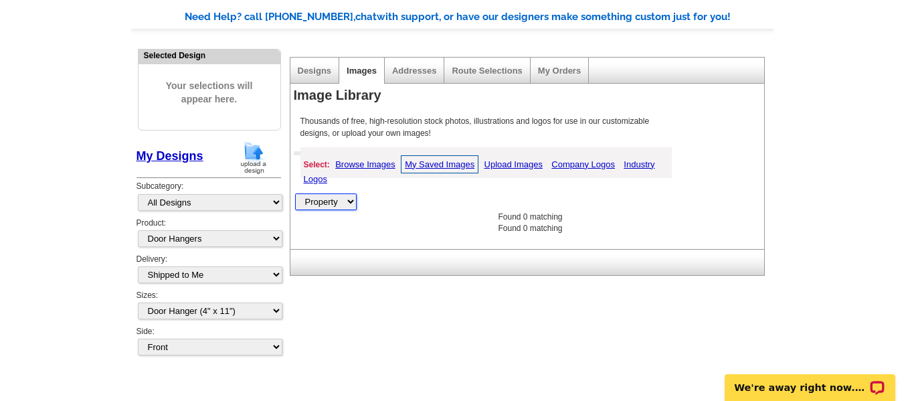
click at [350, 203] on select "All Property" at bounding box center [326, 201] width 62 height 17
click at [580, 167] on link "Company Logos" at bounding box center [583, 164] width 70 height 17
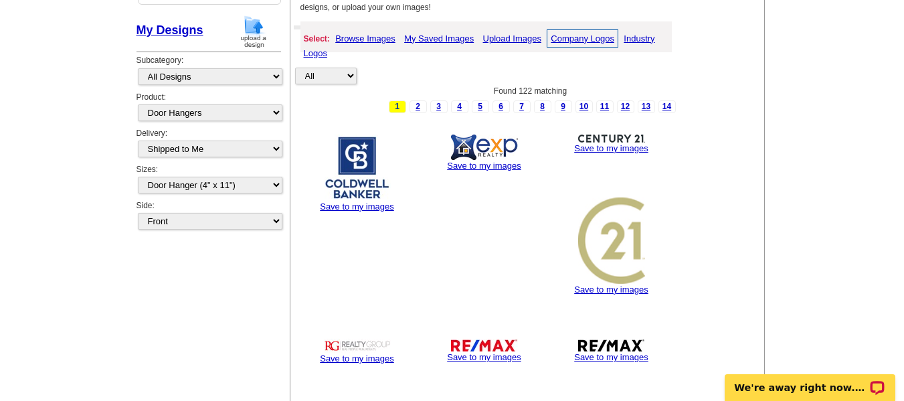
scroll to position [214, 0]
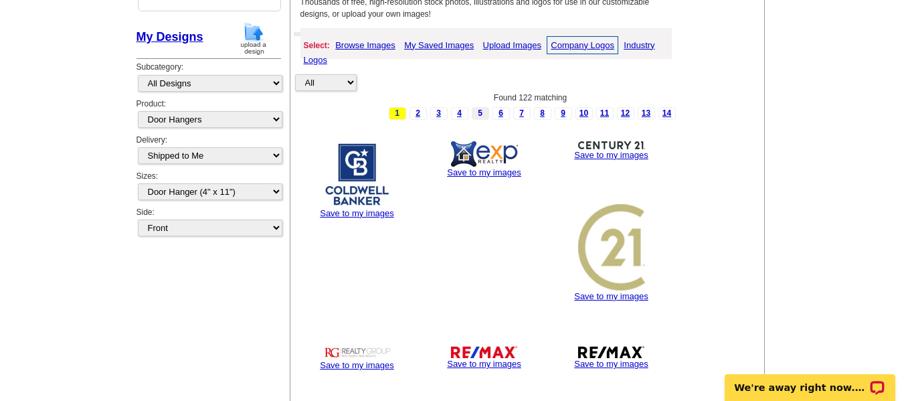
click at [480, 117] on link "5" at bounding box center [480, 113] width 17 height 13
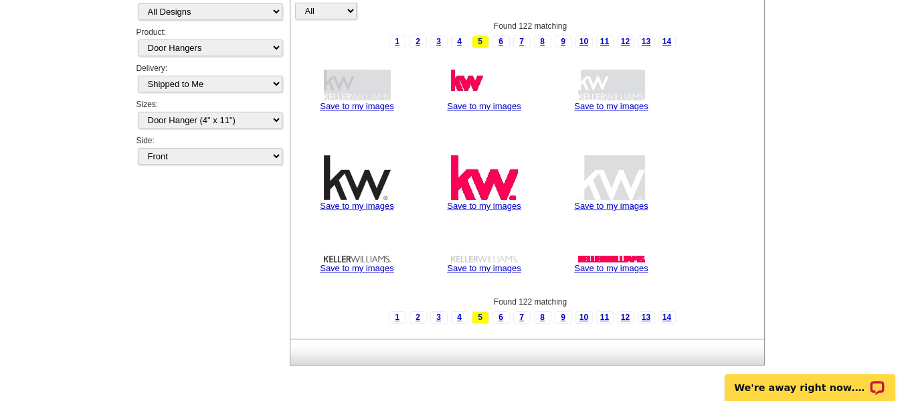
scroll to position [285, 0]
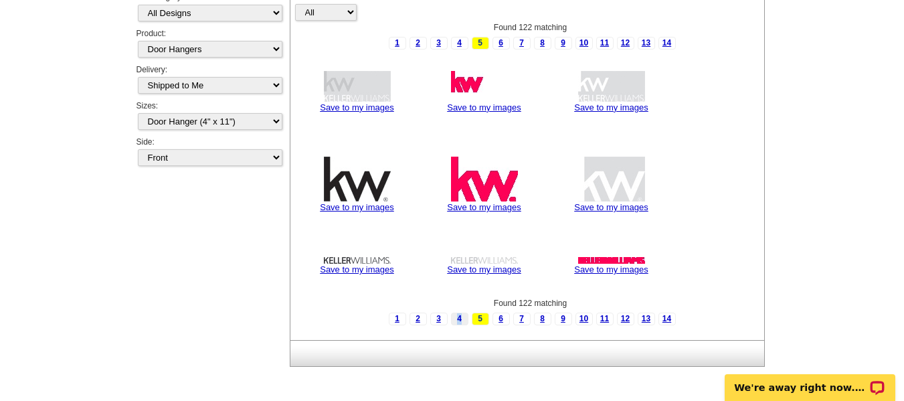
click at [460, 317] on link "4" at bounding box center [459, 319] width 17 height 13
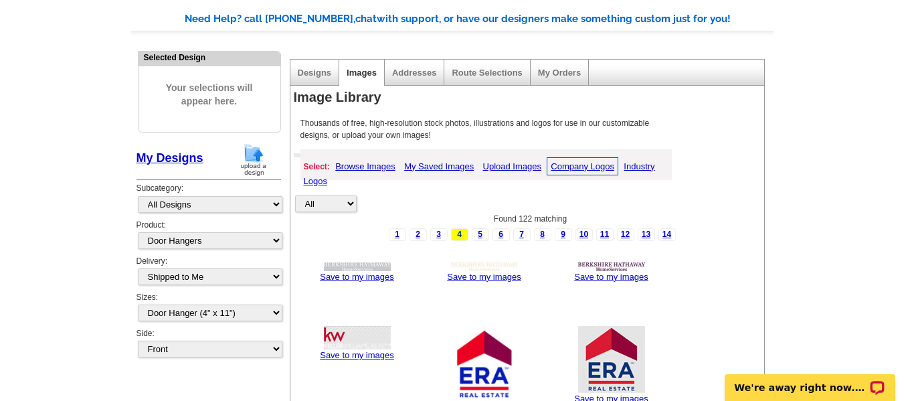
scroll to position [88, 0]
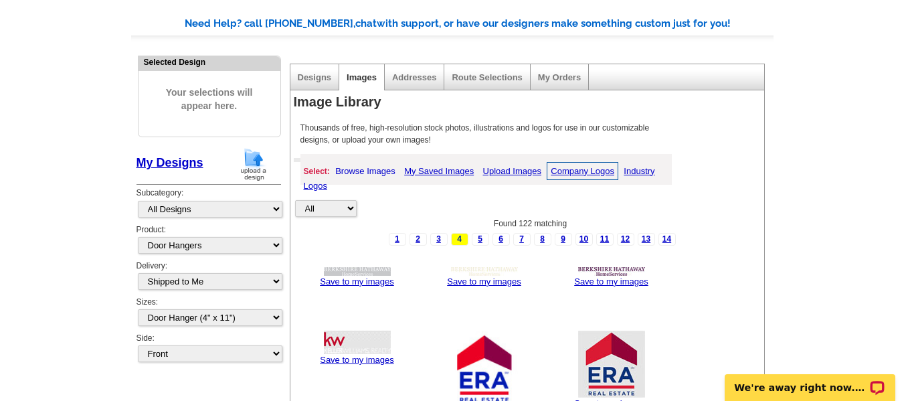
click at [353, 171] on link "Browse Images" at bounding box center [365, 171] width 67 height 17
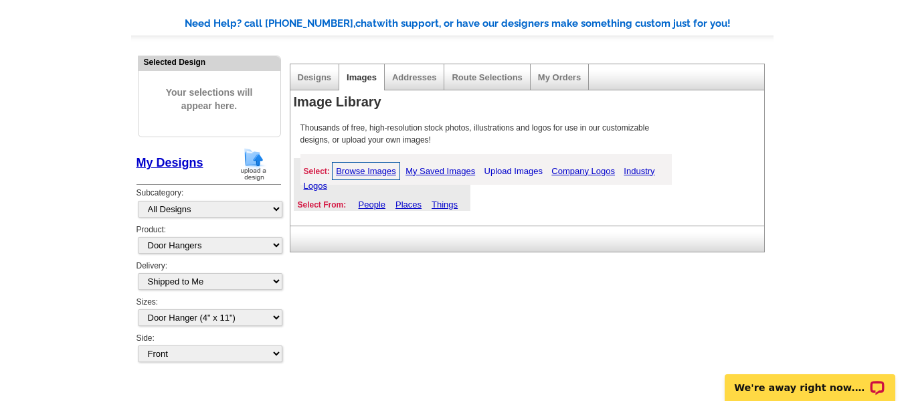
click at [508, 167] on link "Upload Images" at bounding box center [513, 171] width 65 height 17
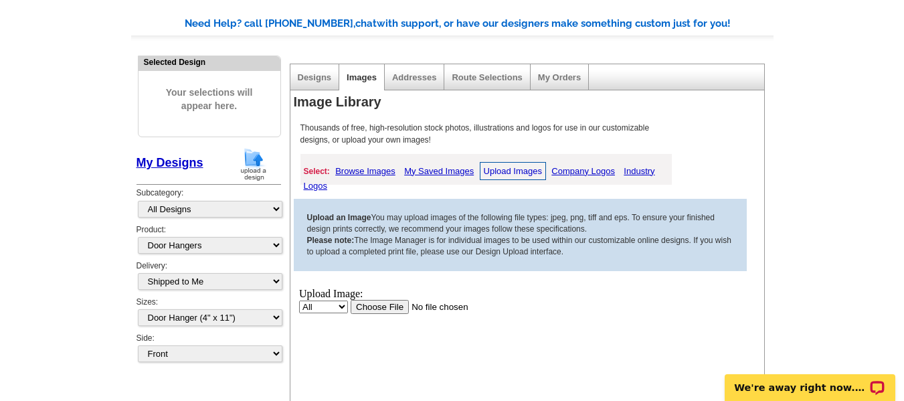
scroll to position [0, 0]
click at [368, 311] on input "file" at bounding box center [434, 307] width 169 height 14
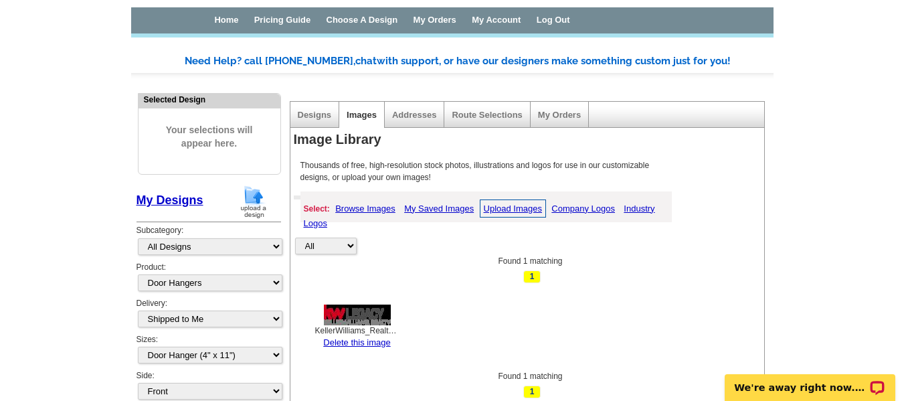
scroll to position [35, 0]
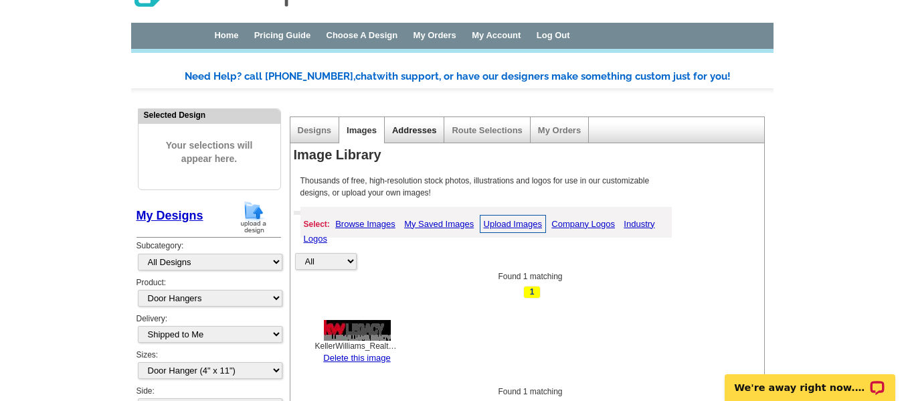
click at [418, 129] on link "Addresses" at bounding box center [414, 130] width 44 height 10
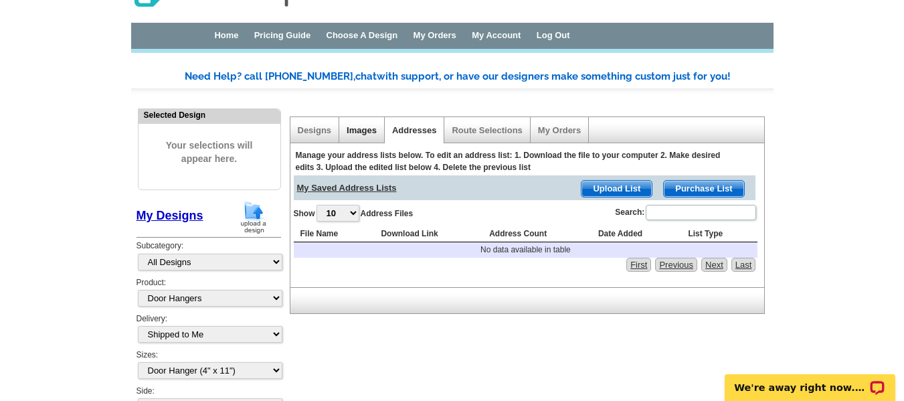
click at [358, 135] on link "Images" at bounding box center [362, 130] width 30 height 10
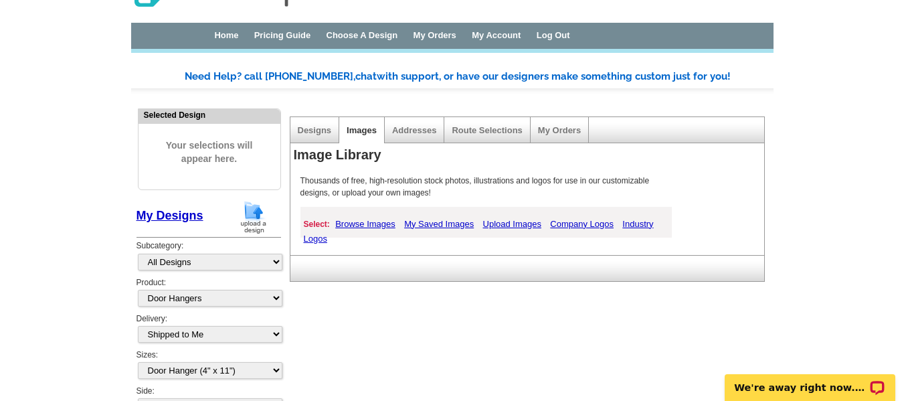
click at [180, 156] on span "Your selections will appear here." at bounding box center [210, 152] width 122 height 54
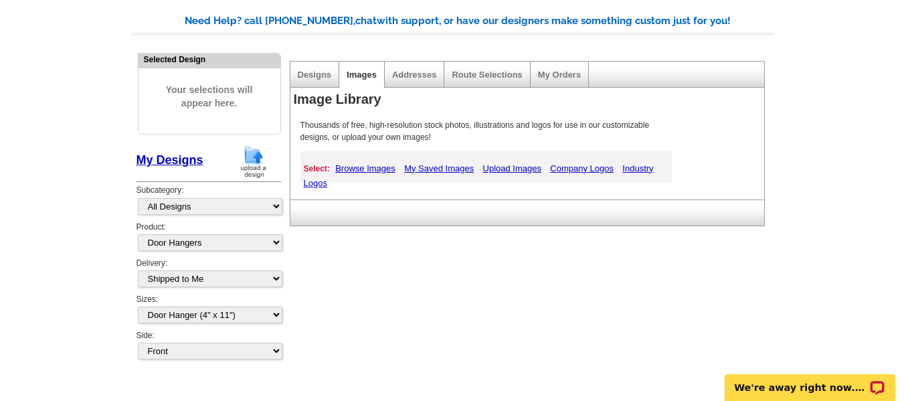
scroll to position [95, 0]
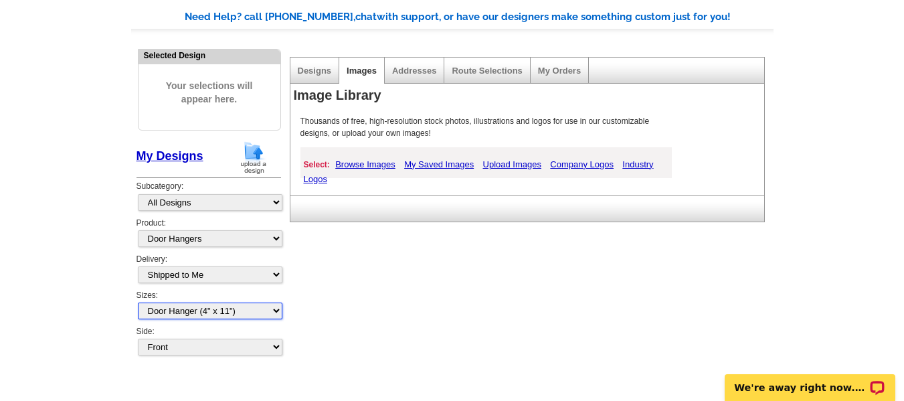
click at [274, 312] on select "All Door Hanger (4" x 11")" at bounding box center [210, 311] width 145 height 17
click at [138, 303] on select "All Door Hanger (4" x 11")" at bounding box center [210, 311] width 145 height 17
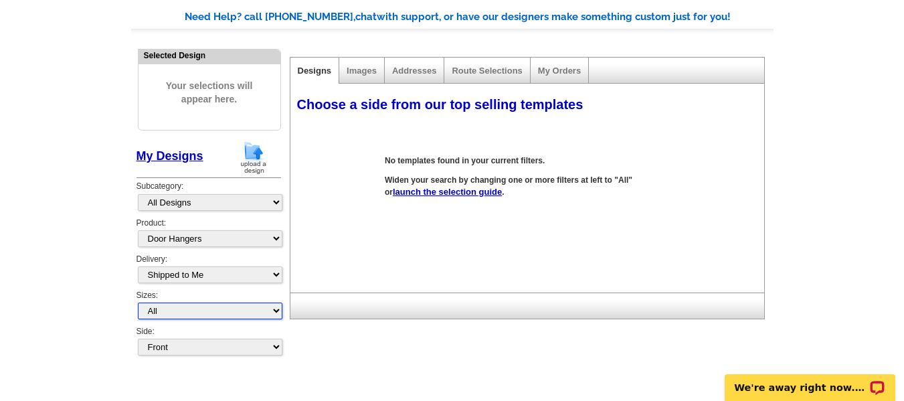
click at [273, 308] on select "All Door Hanger (4" x 11")" at bounding box center [210, 311] width 145 height 17
select select "10"
click at [138, 303] on select "All Door Hanger (4" x 11")" at bounding box center [210, 311] width 145 height 17
click at [418, 192] on link "launch the selection guide" at bounding box center [447, 192] width 109 height 10
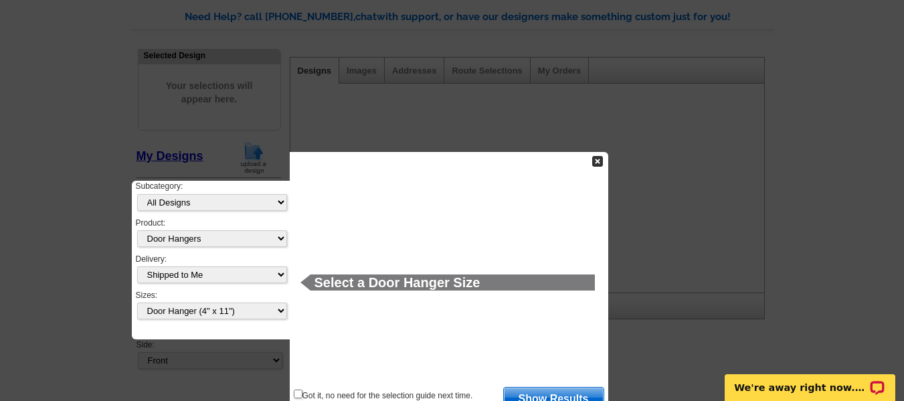
scroll to position [108, 0]
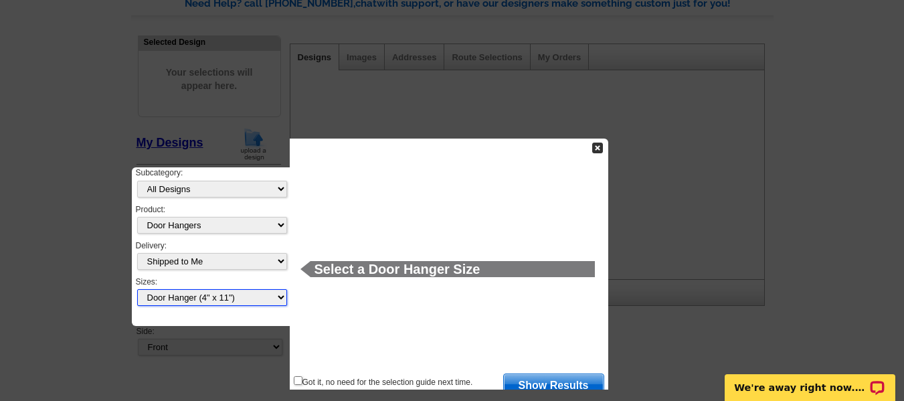
click at [273, 298] on select "All Door Hanger (4" x 11")" at bounding box center [212, 297] width 150 height 17
click at [325, 276] on h1 "Select a Door Hanger Size" at bounding box center [453, 268] width 285 height 15
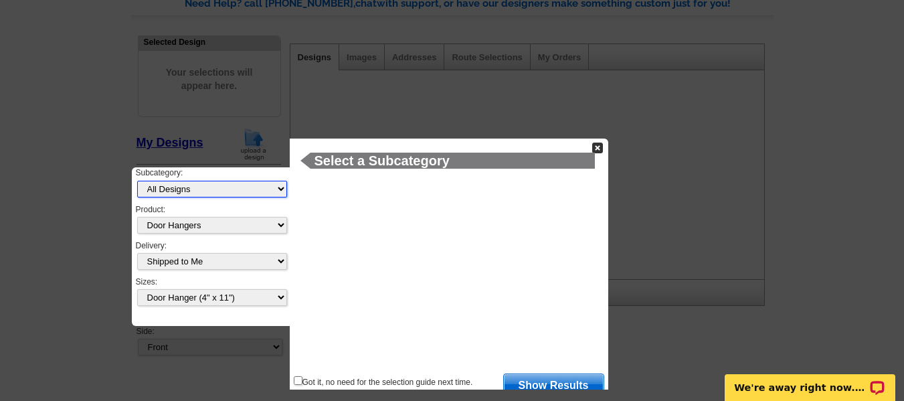
click at [276, 191] on select "All Designs Finished Designs Unfinished Designs" at bounding box center [212, 189] width 150 height 17
select select "finished"
click at [137, 181] on select "All Designs Finished Designs Unfinished Designs" at bounding box center [212, 189] width 150 height 17
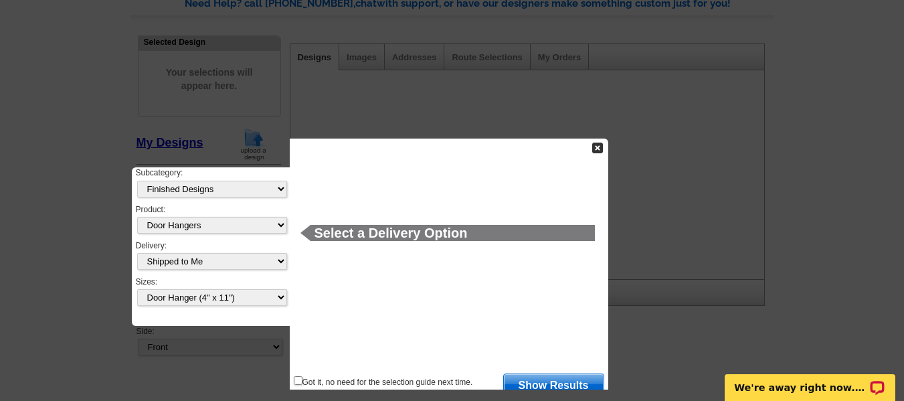
click at [547, 386] on link "Show Results" at bounding box center [553, 384] width 101 height 21
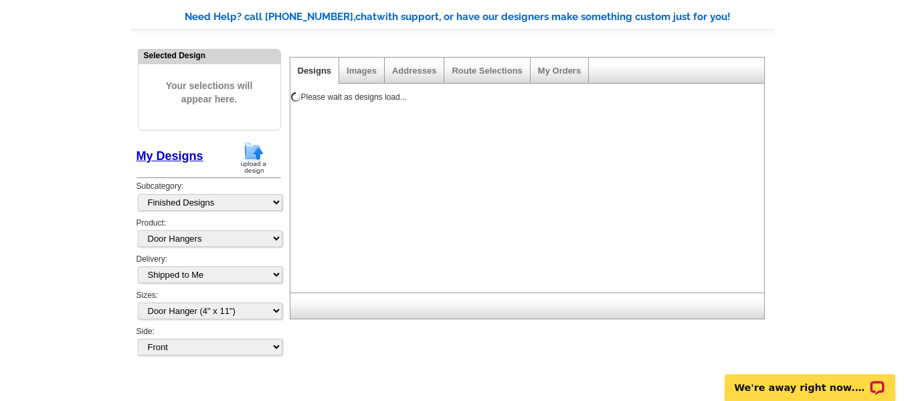
scroll to position [95, 0]
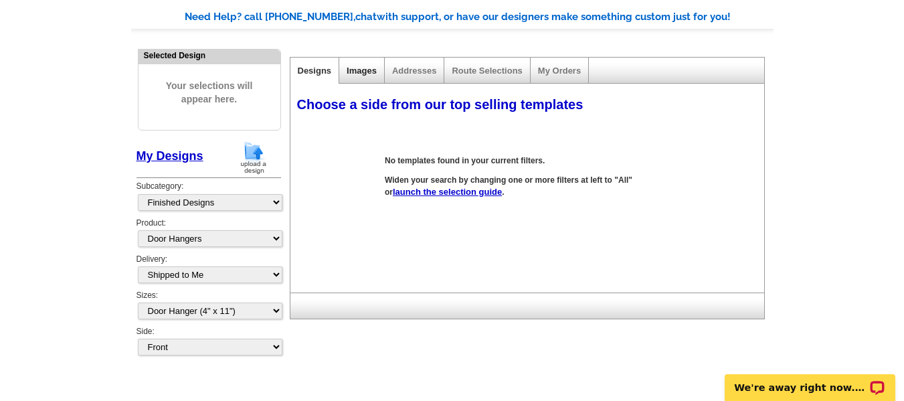
click at [374, 73] on link "Images" at bounding box center [362, 71] width 30 height 10
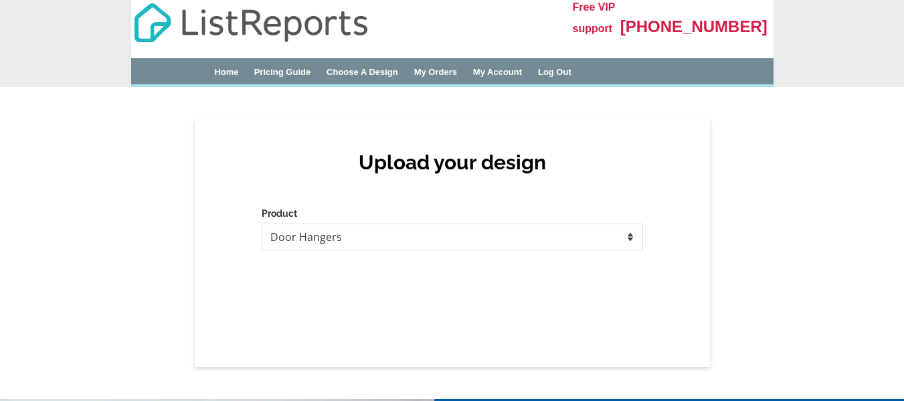
select select "4"
click at [383, 71] on link "Choose A Design" at bounding box center [363, 72] width 72 height 10
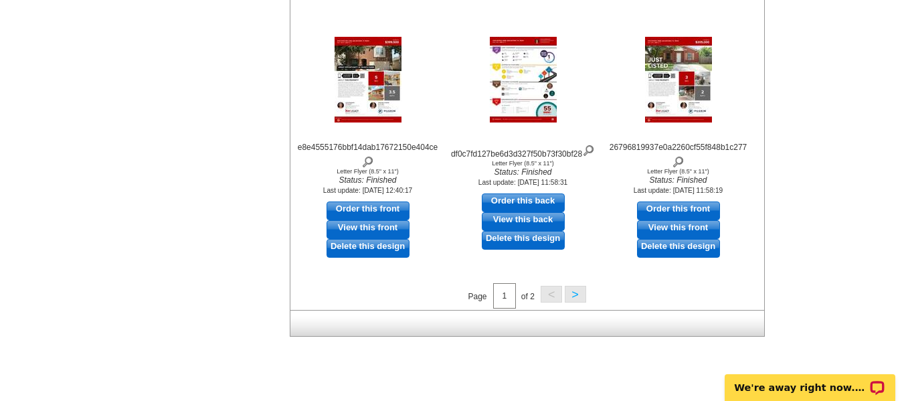
scroll to position [518, 0]
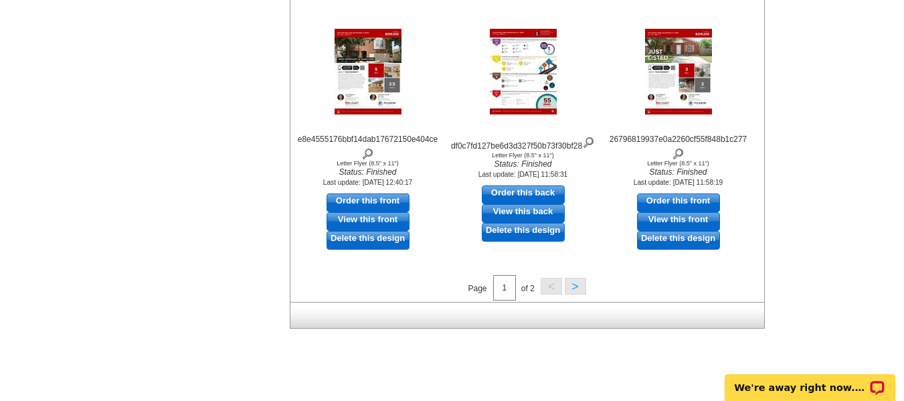
click at [573, 289] on button ">" at bounding box center [575, 286] width 21 height 17
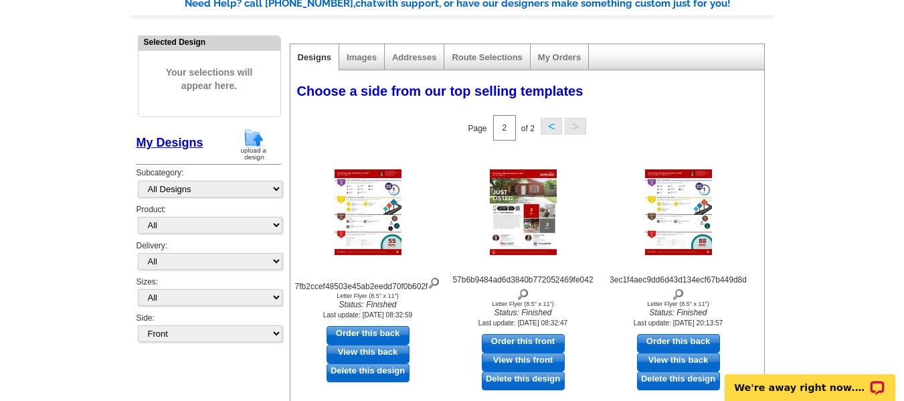
scroll to position [110, 0]
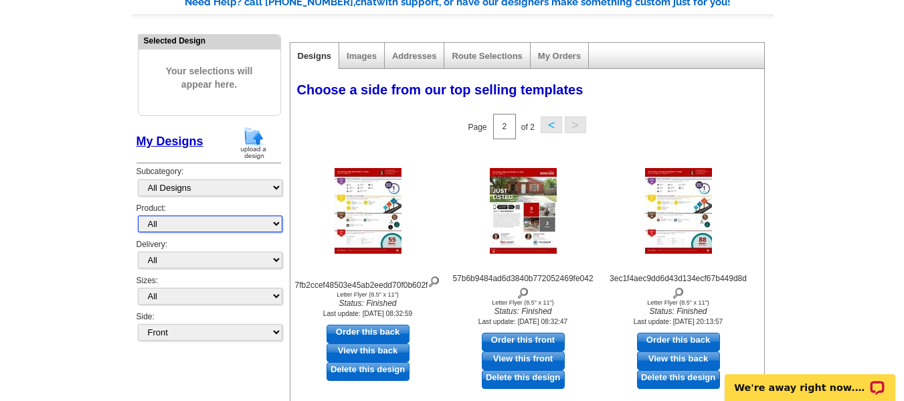
click at [270, 222] on select "All Postcards Letters and flyers Business Cards Door Hangers Greeting Cards" at bounding box center [210, 224] width 145 height 17
select select "4"
click at [138, 230] on select "All Postcards Letters and flyers Business Cards Door Hangers Greeting Cards" at bounding box center [210, 224] width 145 height 17
select select "10"
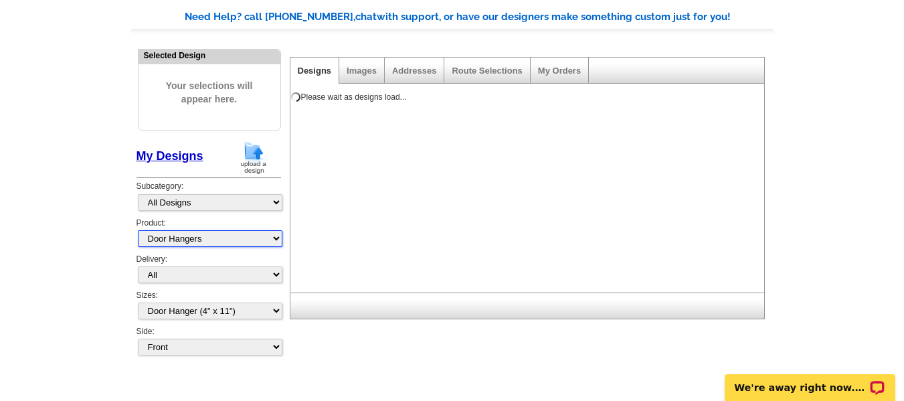
scroll to position [95, 0]
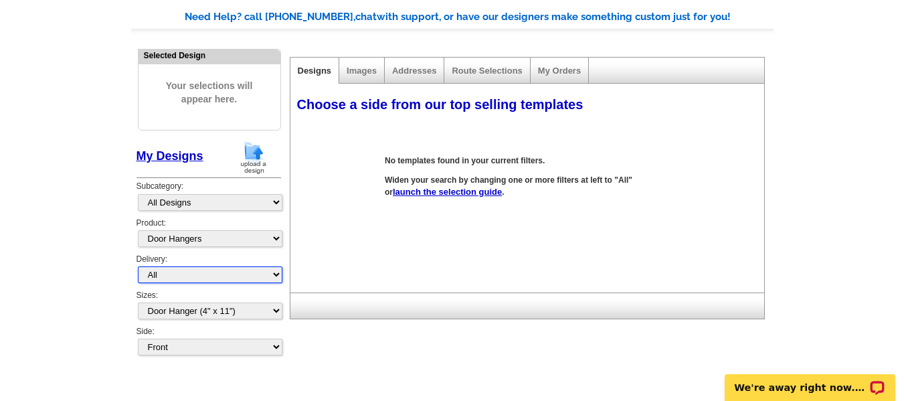
click at [171, 276] on select "All First Class Mail Shipped to Me EDDM Save 66% on Postage" at bounding box center [210, 274] width 145 height 17
select select "3"
click at [138, 266] on select "All First Class Mail Shipped to Me EDDM Save 66% on Postage" at bounding box center [210, 274] width 145 height 17
click at [414, 189] on link "launch the selection guide" at bounding box center [447, 192] width 109 height 10
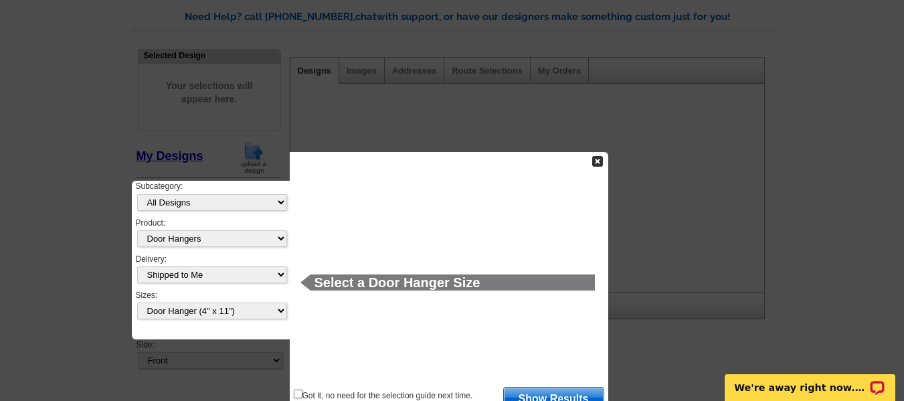
scroll to position [108, 0]
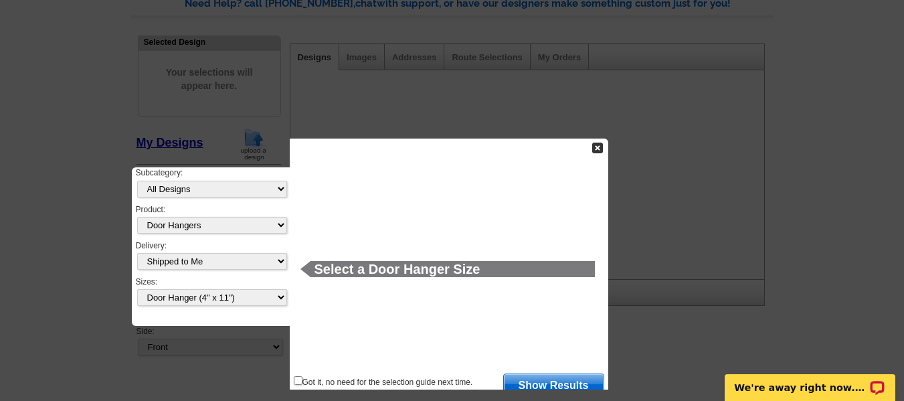
click at [555, 383] on link "Show Results" at bounding box center [553, 384] width 101 height 21
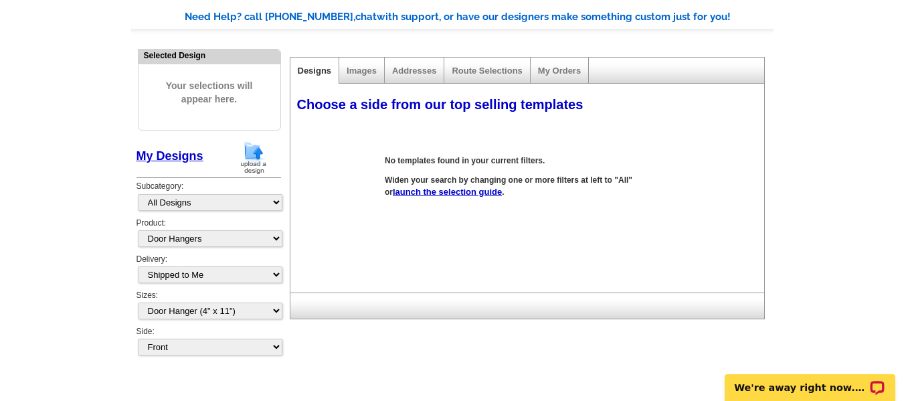
click at [555, 383] on div "Need Help? call 800-260-5887, chat with support, or have our designers make som…" at bounding box center [452, 200] width 643 height 380
click at [272, 201] on select "All Designs Finished Designs Unfinished Designs" at bounding box center [210, 202] width 145 height 17
click at [266, 202] on select "All Designs Finished Designs Unfinished Designs" at bounding box center [210, 202] width 145 height 17
select select "unfinished"
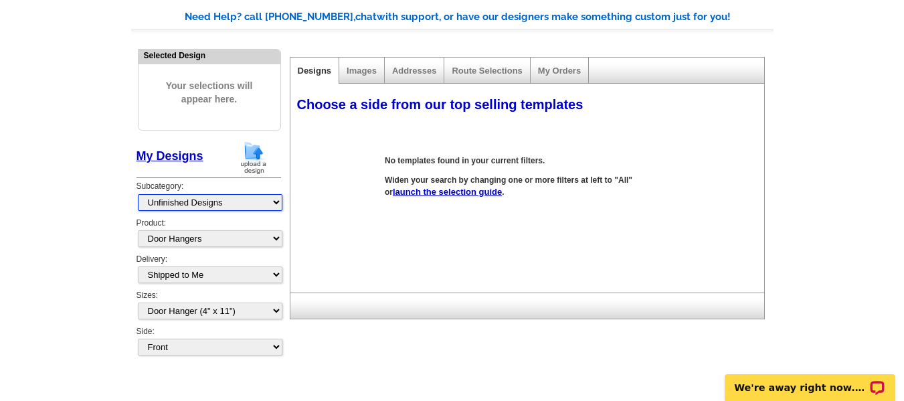
click at [138, 194] on select "All Designs Finished Designs Unfinished Designs" at bounding box center [210, 202] width 145 height 17
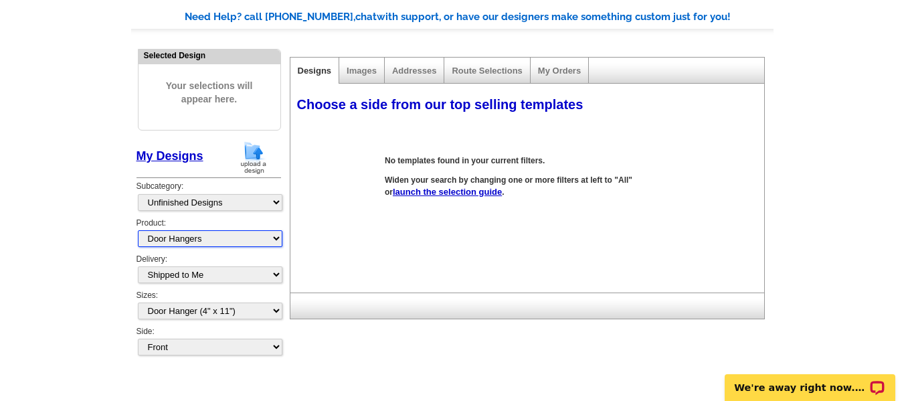
click at [270, 240] on select "All Postcards Letters and flyers Business Cards Door Hangers Greeting Cards" at bounding box center [210, 238] width 145 height 17
select select "5"
click at [138, 230] on select "All Postcards Letters and flyers Business Cards Door Hangers Greeting Cards" at bounding box center [210, 238] width 145 height 17
select select
click at [268, 237] on select "All Postcards Letters and flyers Business Cards Door Hangers Greeting Cards" at bounding box center [210, 238] width 145 height 17
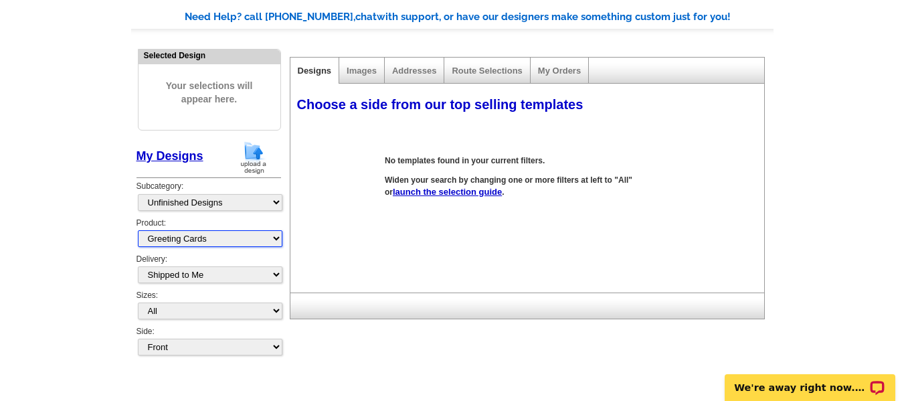
select select "4"
click at [138, 230] on select "All Postcards Letters and flyers Business Cards Door Hangers Greeting Cards" at bounding box center [210, 238] width 145 height 17
select select "10"
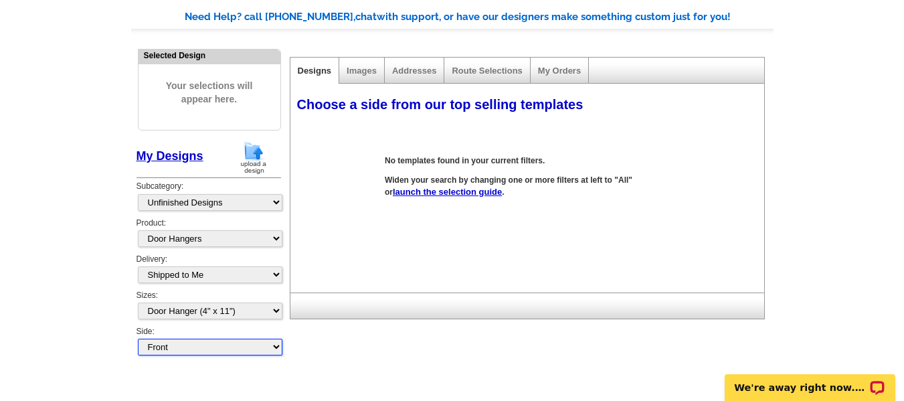
click at [280, 347] on select "Front Back" at bounding box center [210, 347] width 145 height 17
select select "front"
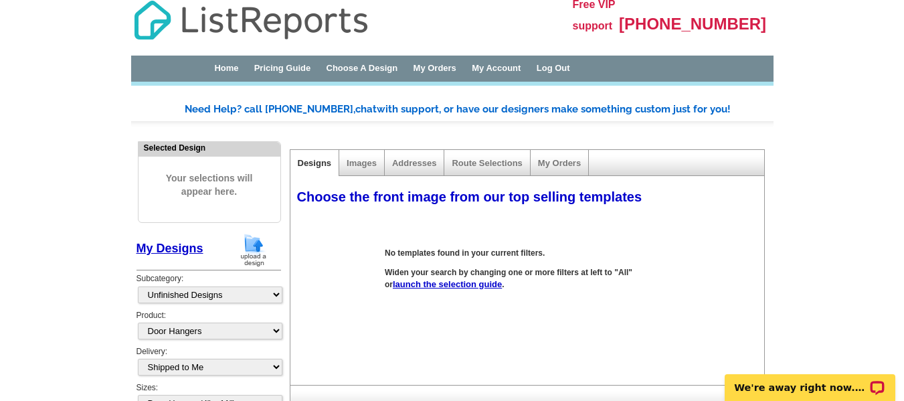
scroll to position [0, 0]
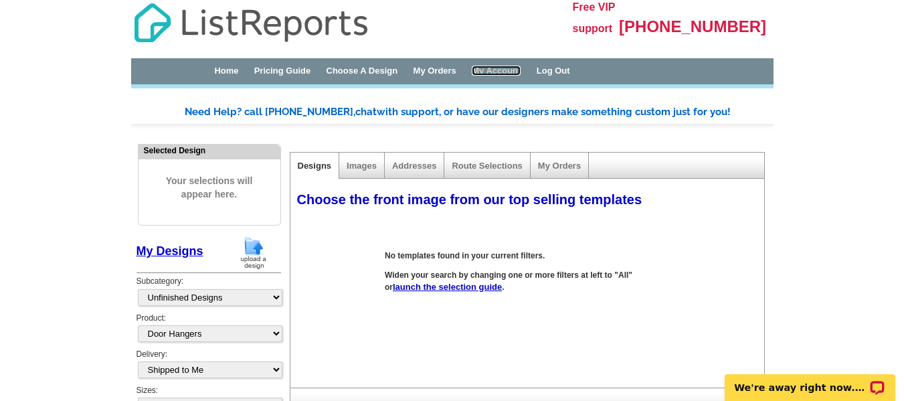
click at [521, 68] on link "My Account" at bounding box center [496, 71] width 49 height 10
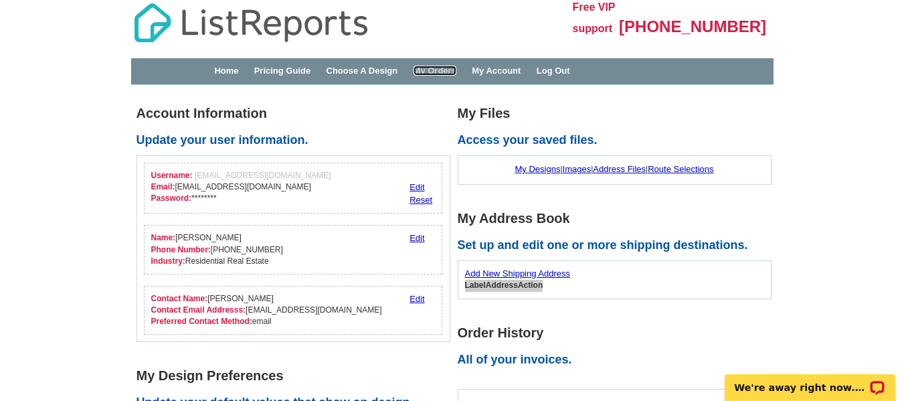
click at [457, 70] on link "My Orders" at bounding box center [435, 71] width 43 height 10
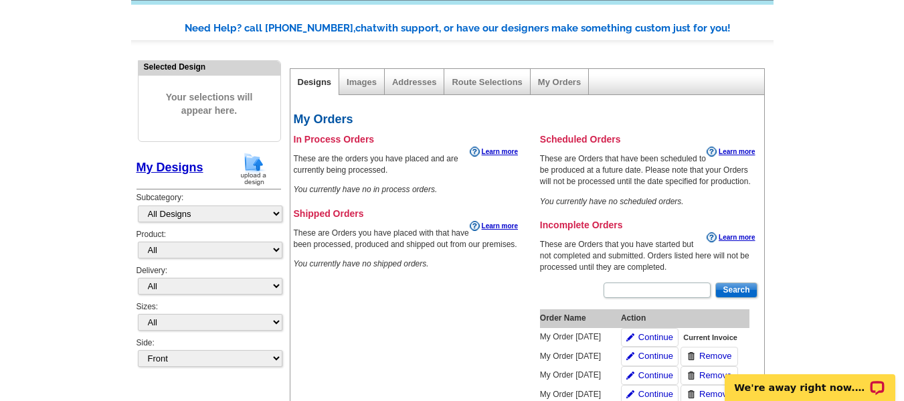
scroll to position [85, 0]
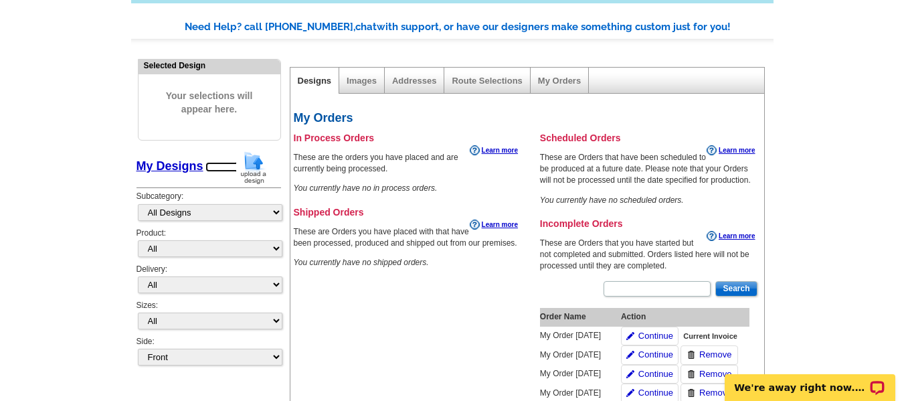
click at [257, 165] on img at bounding box center [253, 168] width 35 height 34
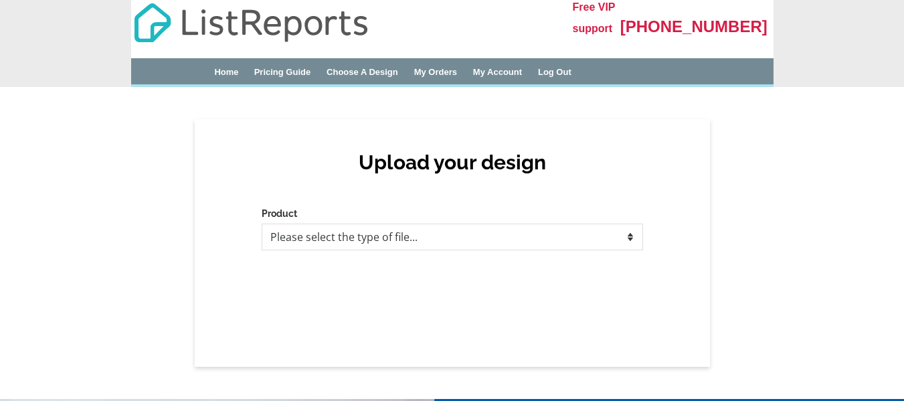
click at [254, 166] on div "Upload your design Product Please select the type of file... Postcards Business…" at bounding box center [453, 243] width 516 height 248
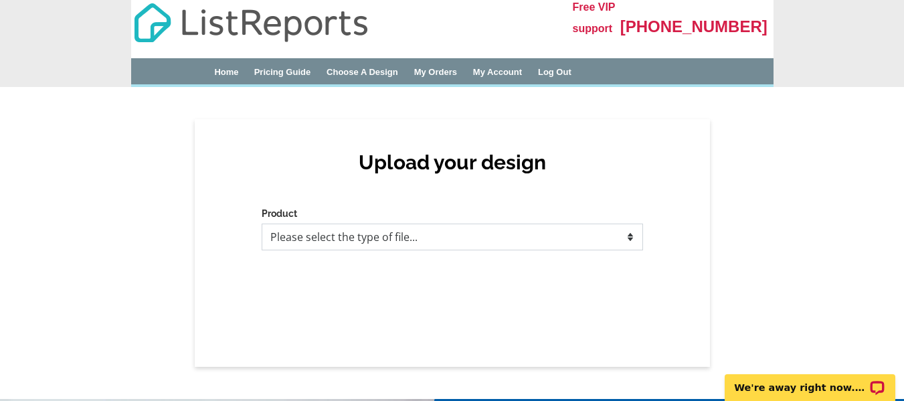
click at [303, 239] on select "Please select the type of file... Postcards Business Cards Letters and flyers G…" at bounding box center [453, 237] width 382 height 27
select select "4"
click at [262, 224] on select "Please select the type of file... Postcards Business Cards Letters and flyers G…" at bounding box center [453, 237] width 382 height 27
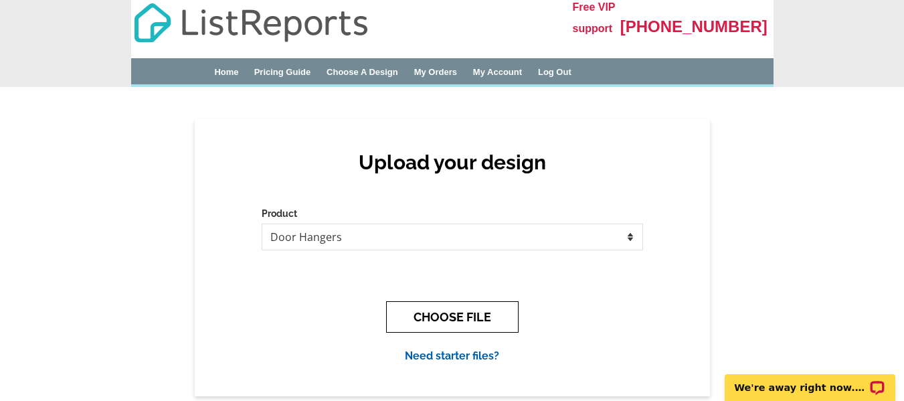
click at [482, 317] on button "CHOOSE FILE" at bounding box center [452, 316] width 133 height 31
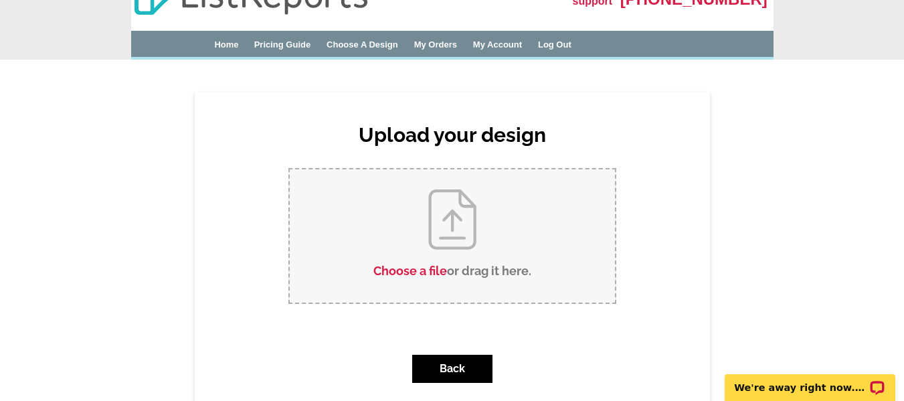
scroll to position [26, 0]
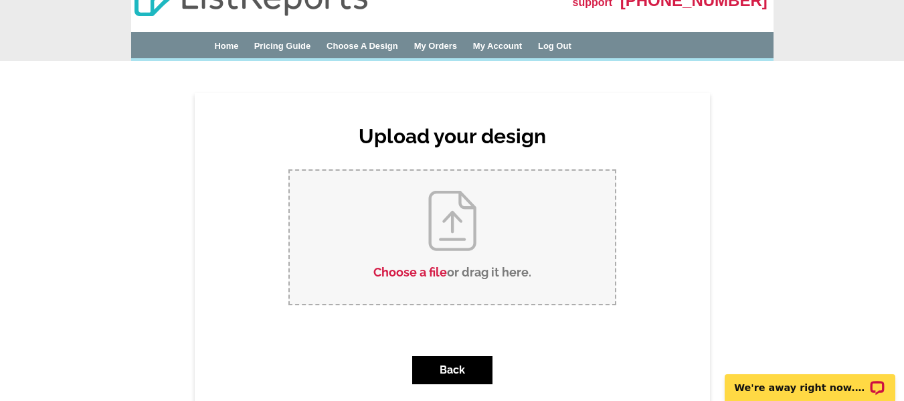
click at [451, 240] on input "Choose a file or drag it here ." at bounding box center [452, 237] width 325 height 133
click at [226, 38] on div "Home Pricing Guide Choose A Design My Orders My Account Log Out" at bounding box center [452, 47] width 643 height 30
click at [226, 46] on link "Home" at bounding box center [226, 46] width 24 height 10
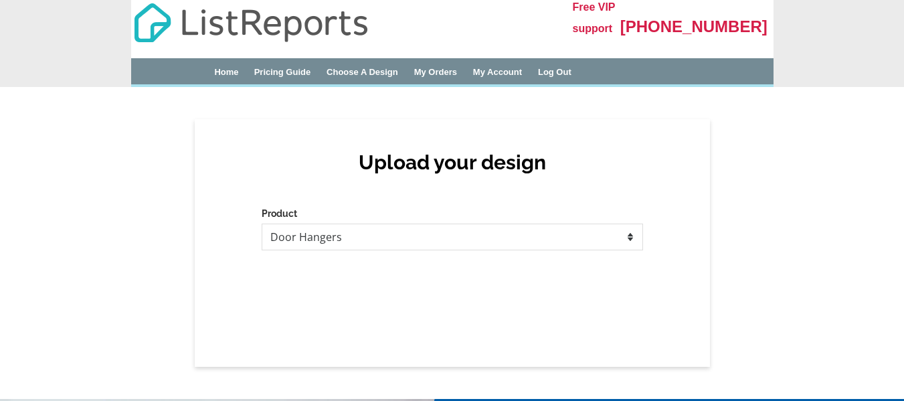
select select "4"
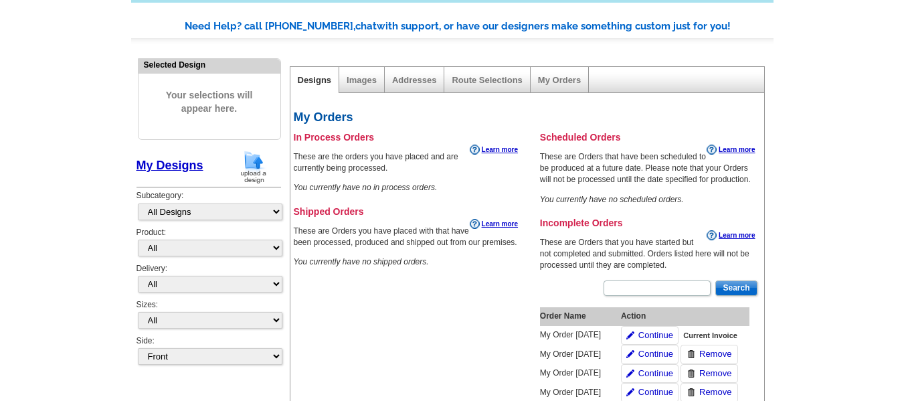
scroll to position [85, 0]
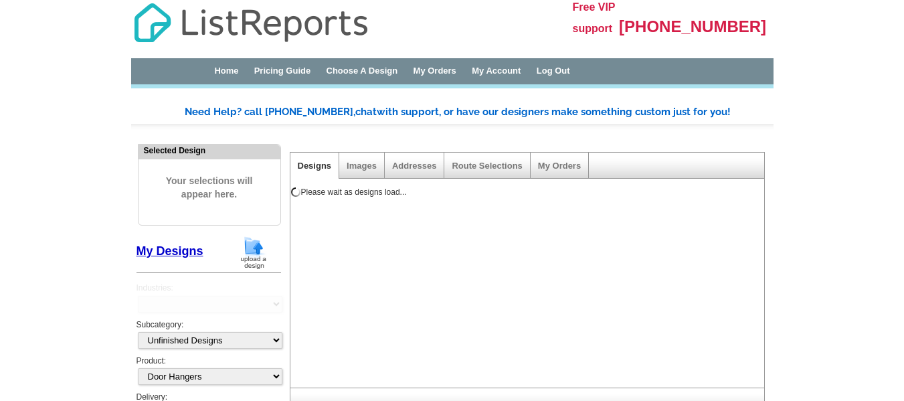
select select "unfinished"
select select "4"
select select "3"
select select "10"
select select "finished"
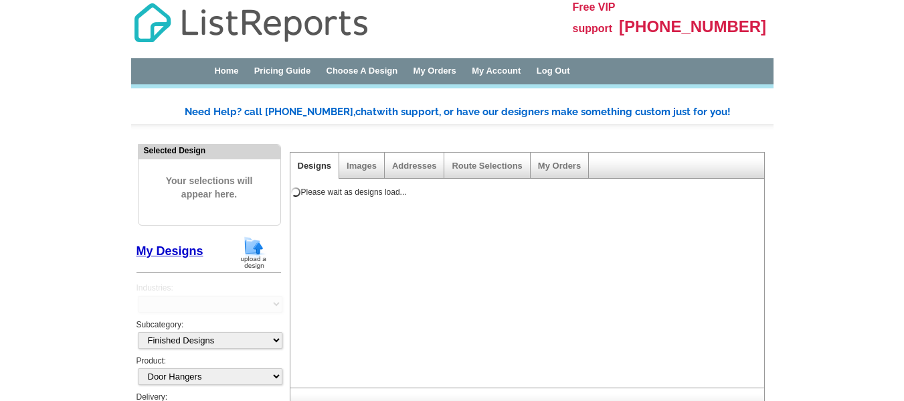
select select "4"
select select "3"
select select "10"
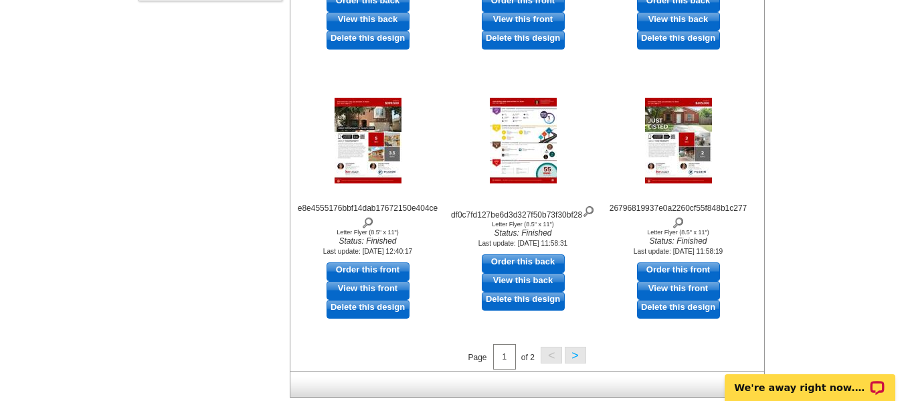
scroll to position [525, 0]
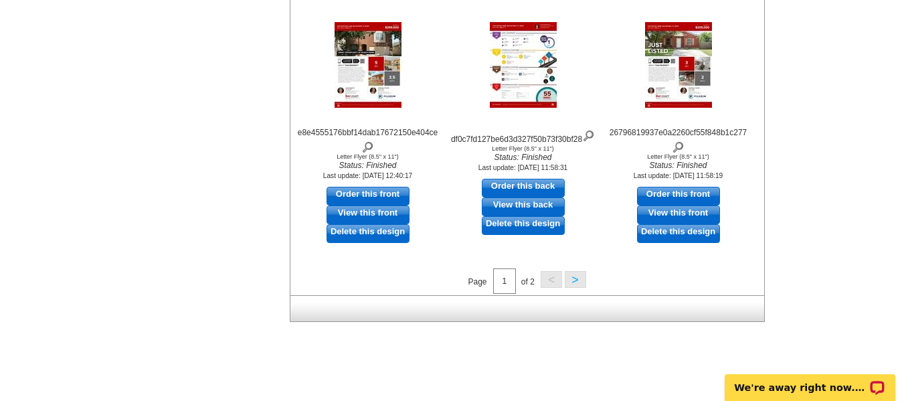
drag, startPoint x: 905, startPoint y: 139, endPoint x: 182, endPoint y: 18, distance: 733.1
click at [360, 74] on img at bounding box center [368, 65] width 67 height 86
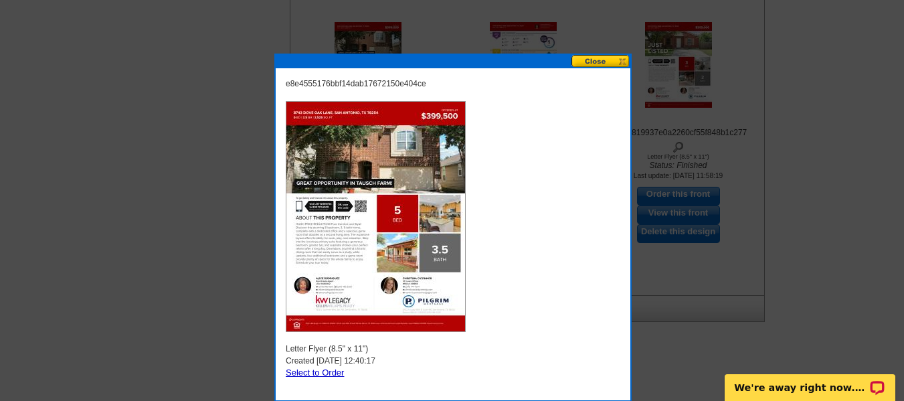
click at [602, 65] on button at bounding box center [601, 61] width 59 height 13
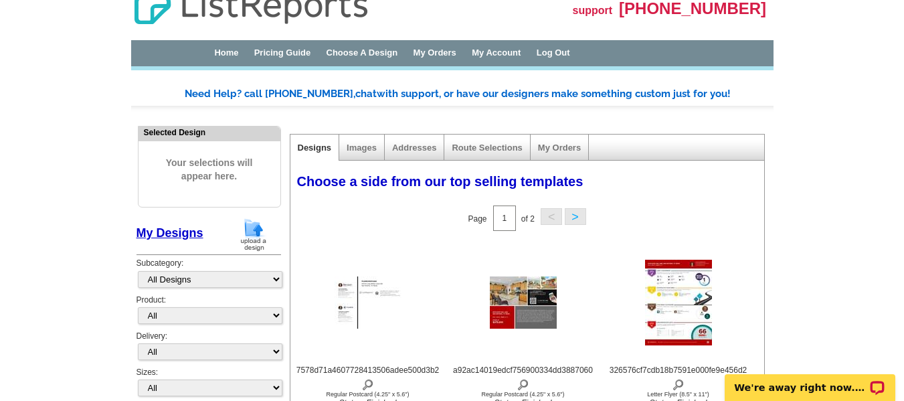
scroll to position [8, 0]
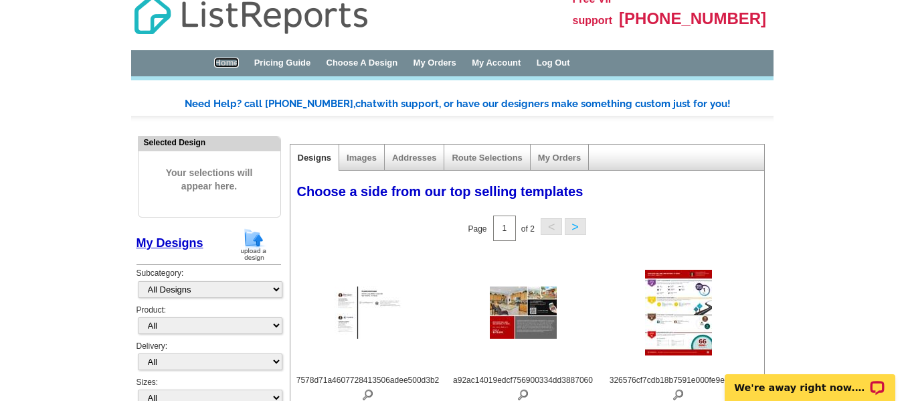
click at [233, 64] on link "Home" at bounding box center [226, 63] width 24 height 10
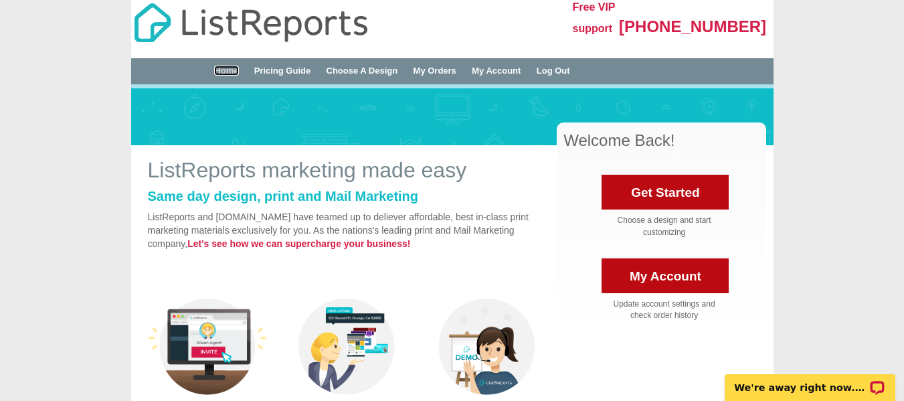
click at [228, 70] on link "Home" at bounding box center [226, 71] width 24 height 10
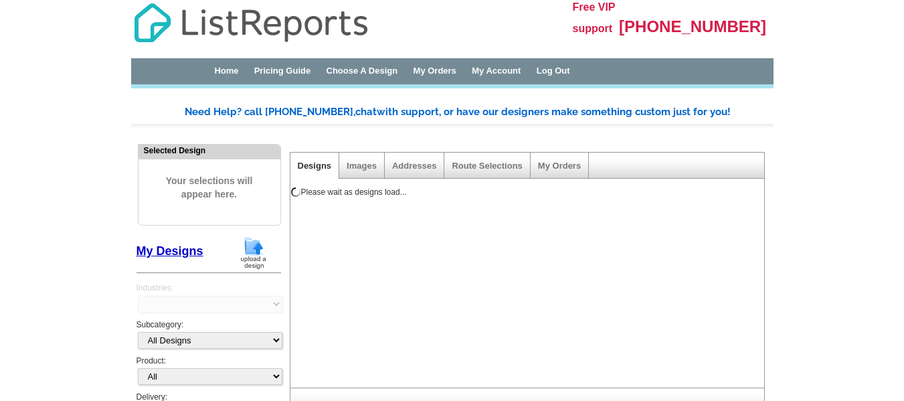
scroll to position [8, 0]
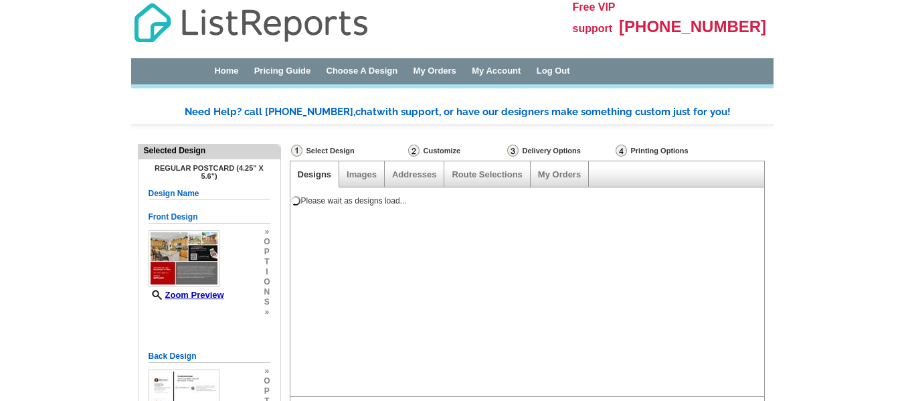
select select "4"
select select "10"
